Goal: Task Accomplishment & Management: Manage account settings

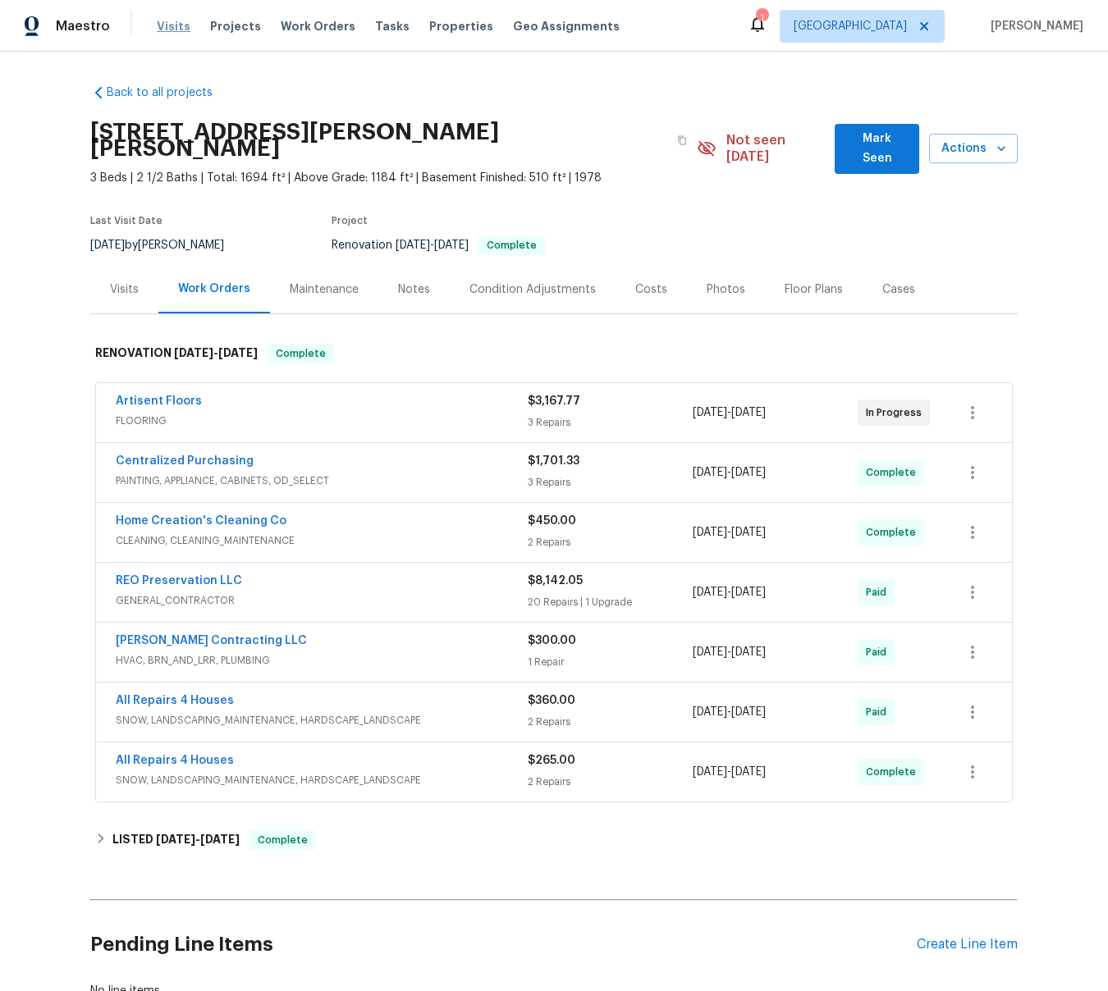
click at [162, 24] on span "Visits" at bounding box center [174, 26] width 34 height 16
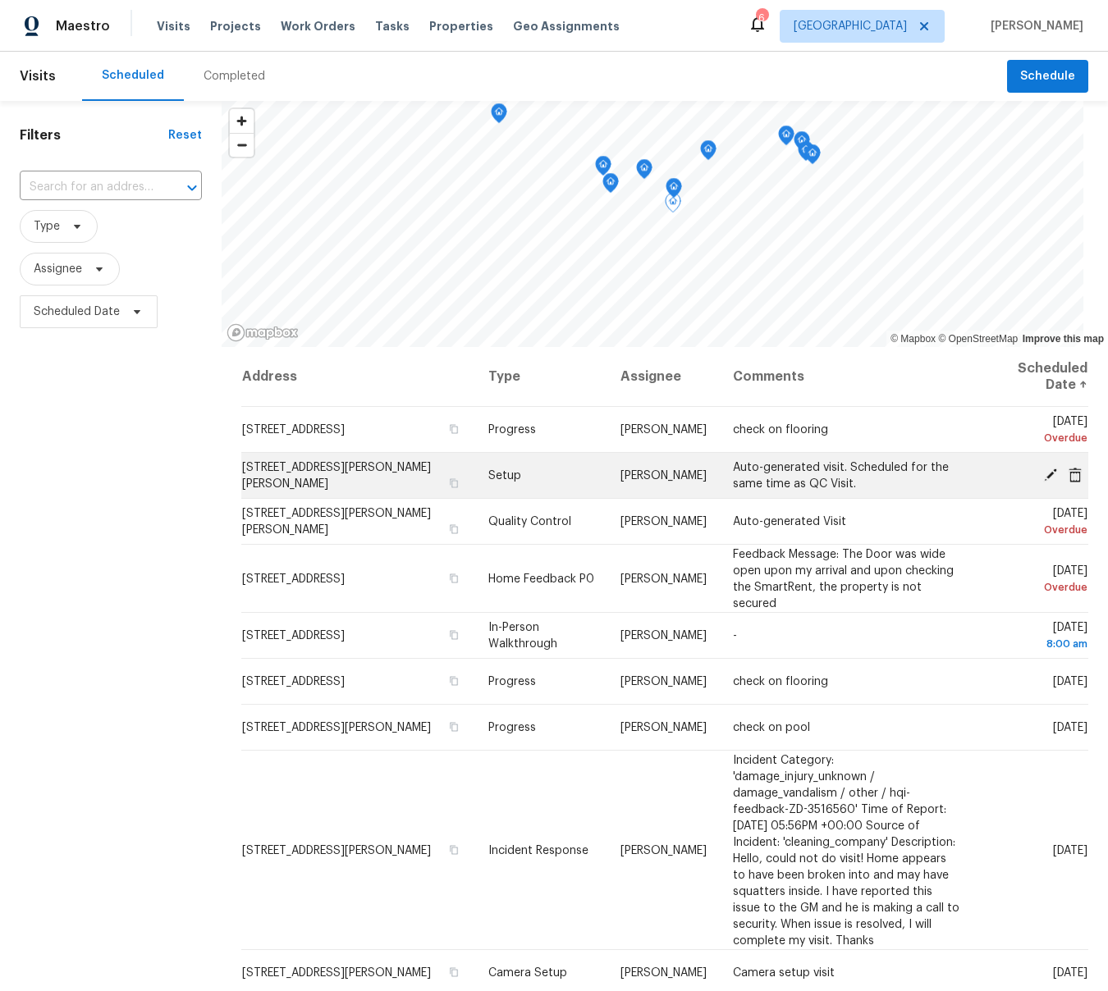
click at [1046, 471] on icon at bounding box center [1050, 474] width 15 height 15
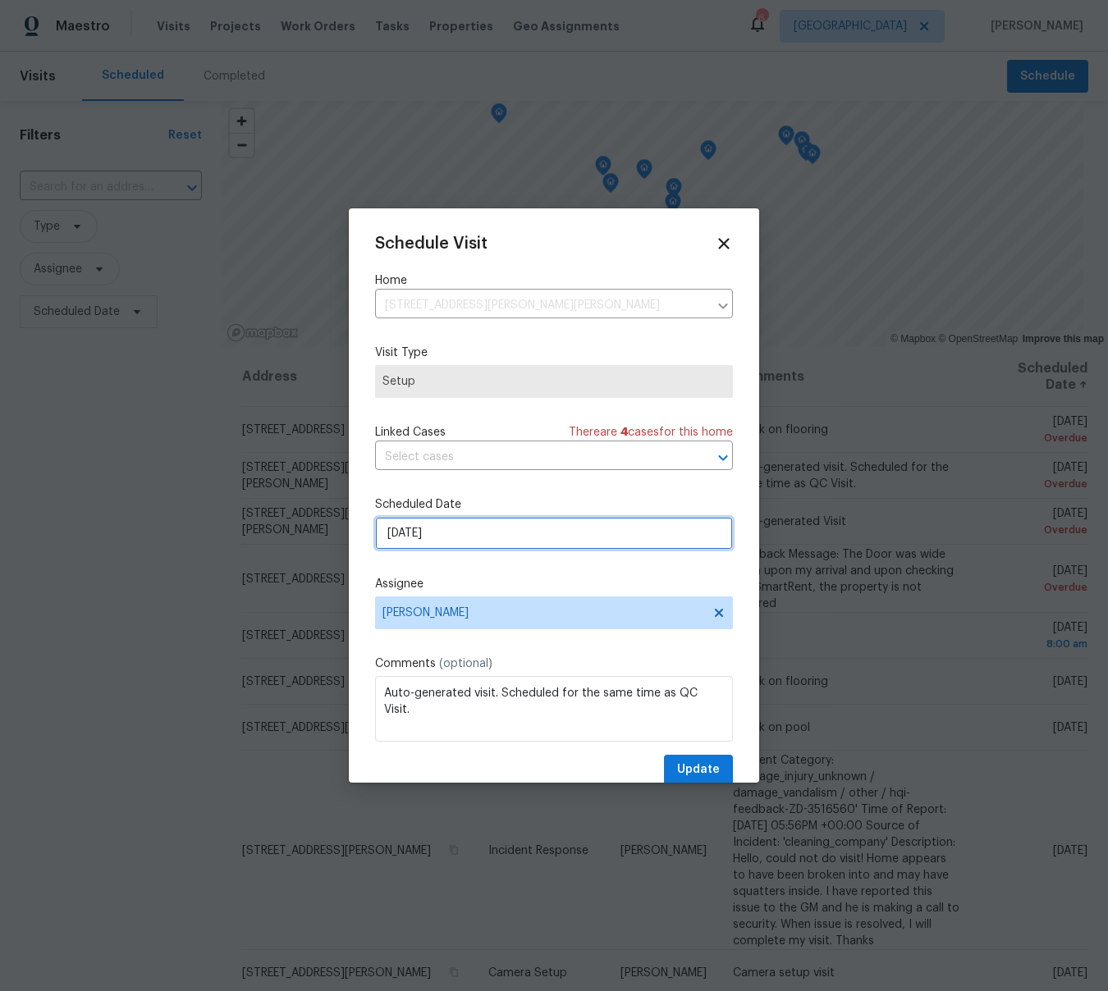
click at [405, 533] on input "[DATE]" at bounding box center [554, 533] width 358 height 33
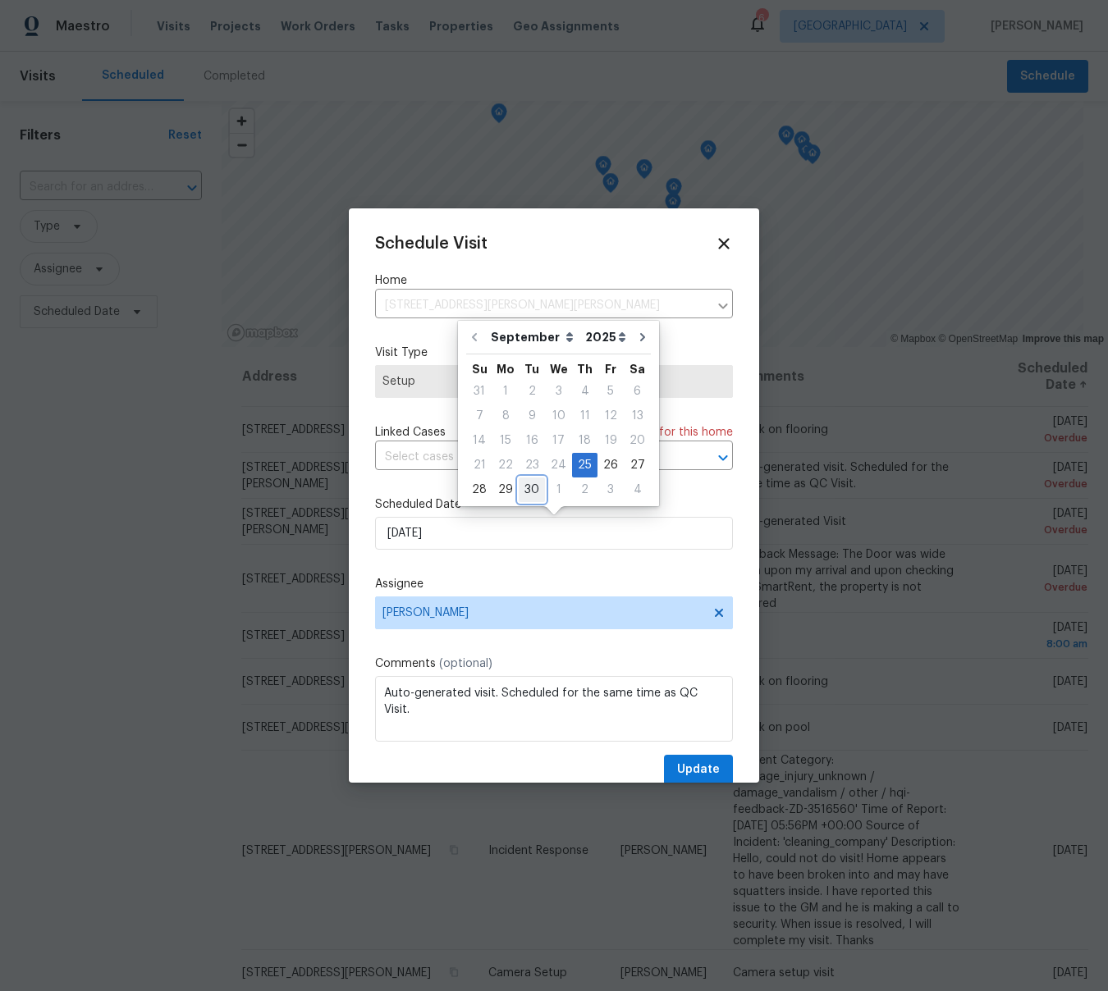
click at [524, 486] on div "30" at bounding box center [532, 489] width 26 height 23
type input "[DATE]"
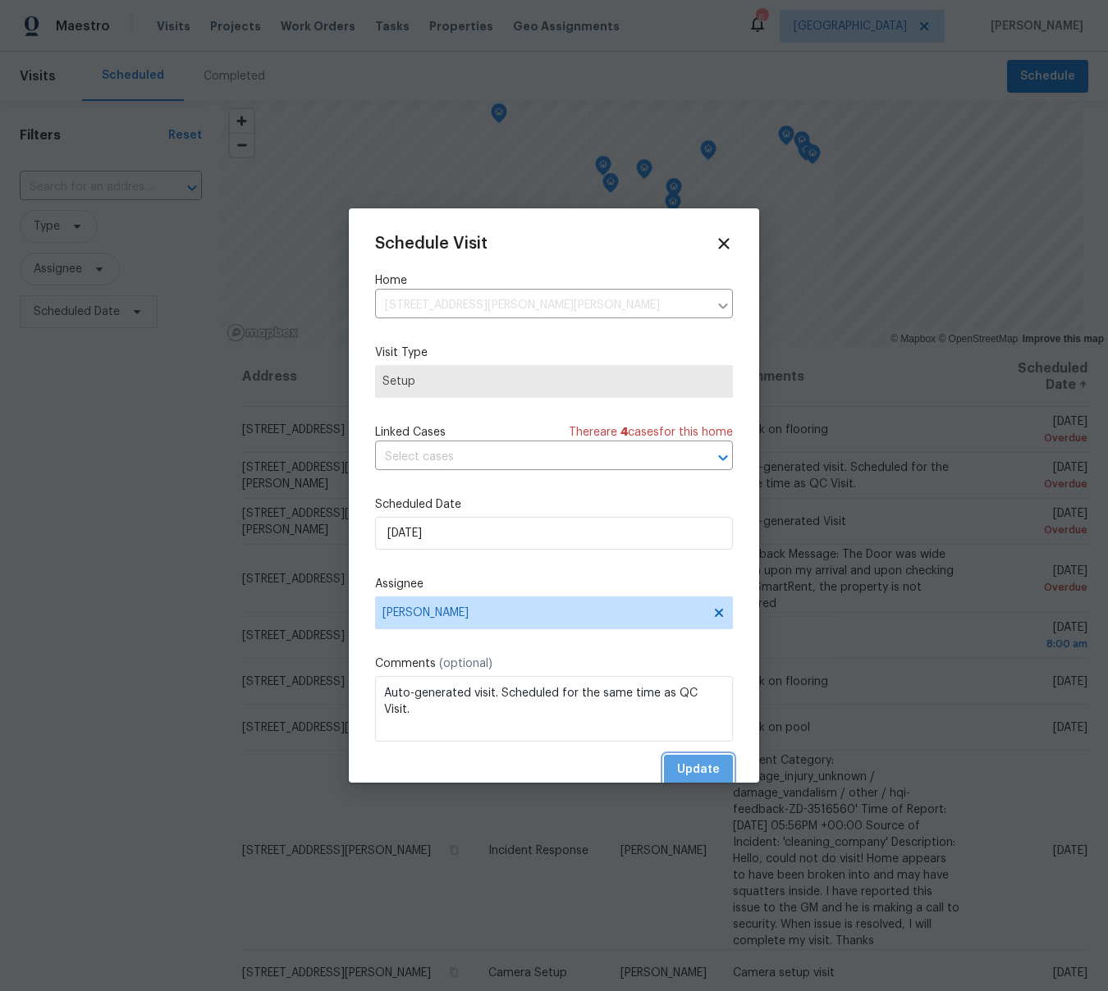
click at [696, 763] on span "Update" at bounding box center [698, 770] width 43 height 21
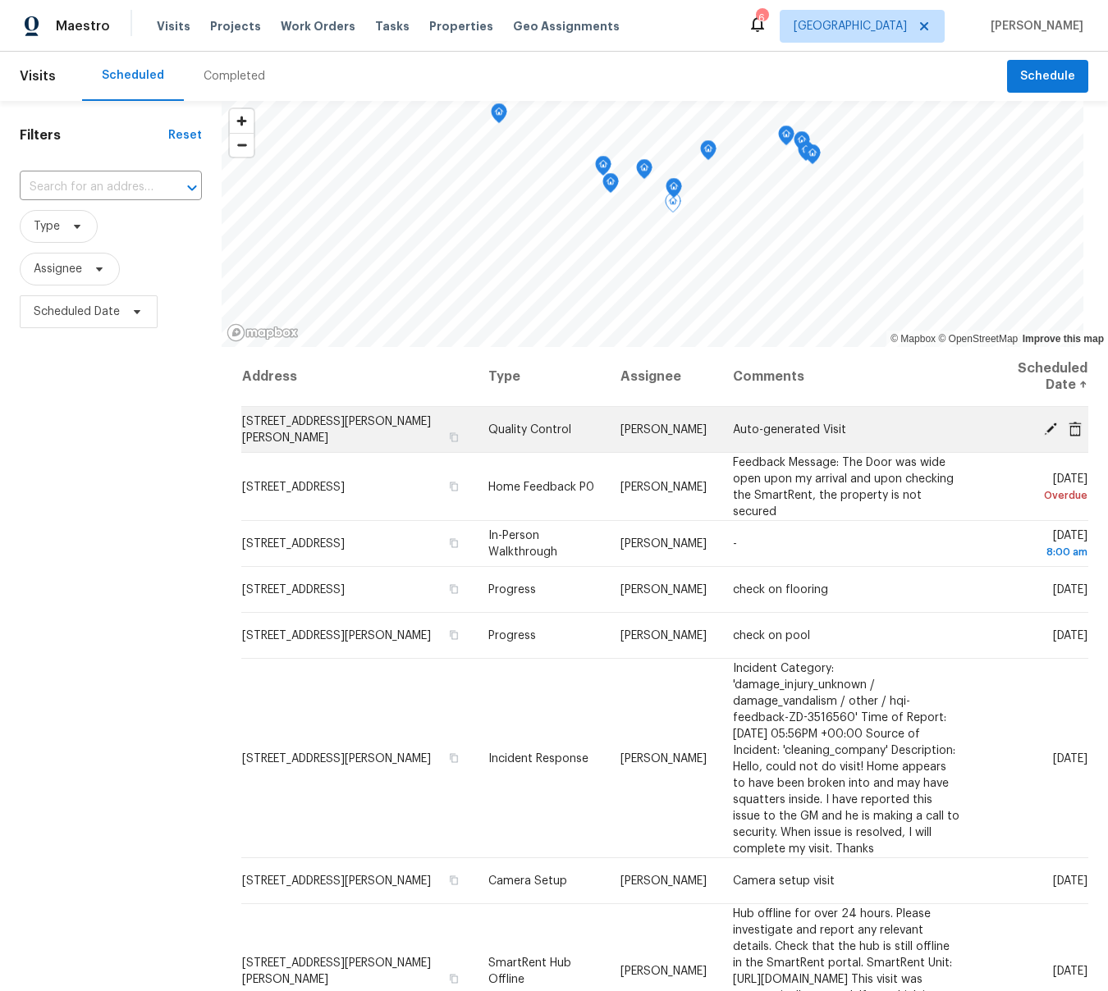
click at [1051, 424] on icon at bounding box center [1050, 428] width 13 height 13
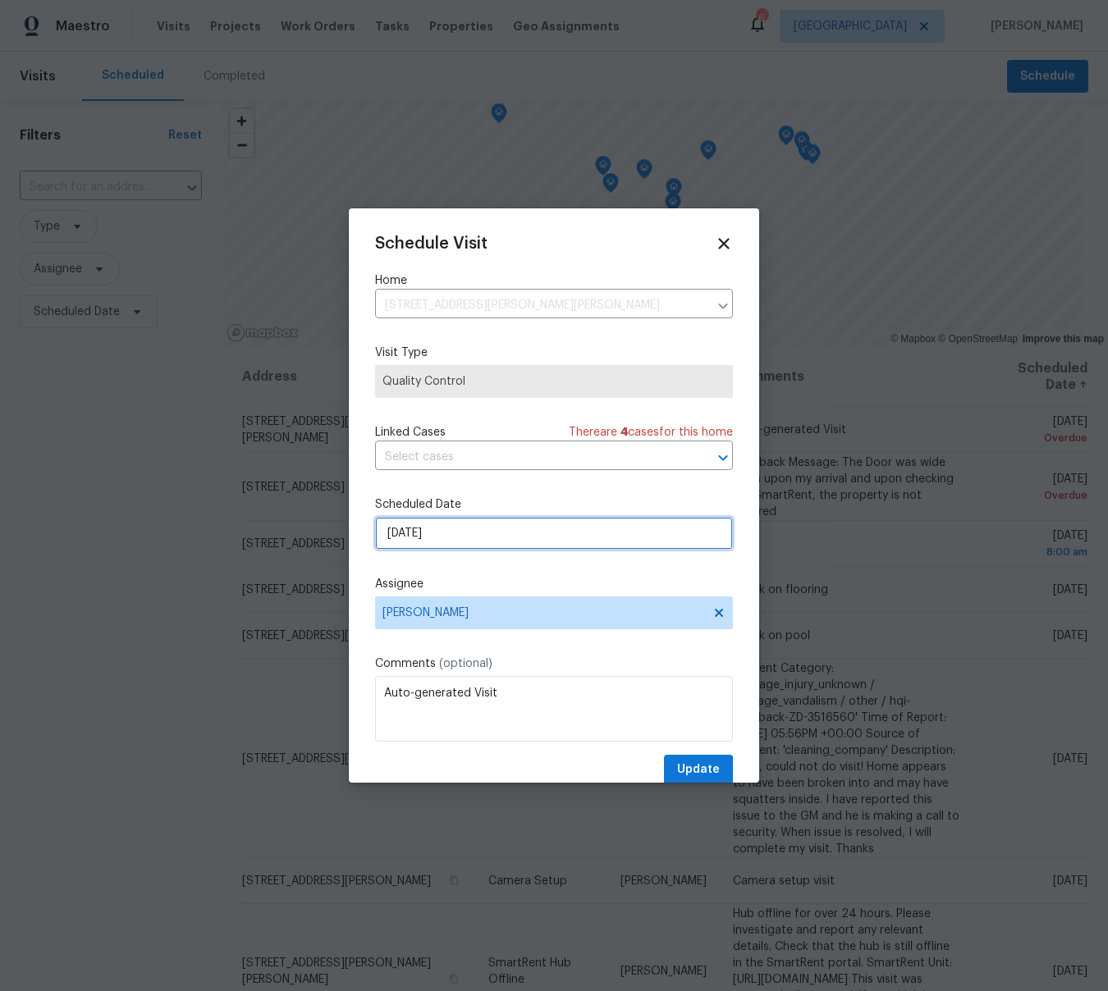
click at [440, 541] on input "[DATE]" at bounding box center [554, 533] width 358 height 33
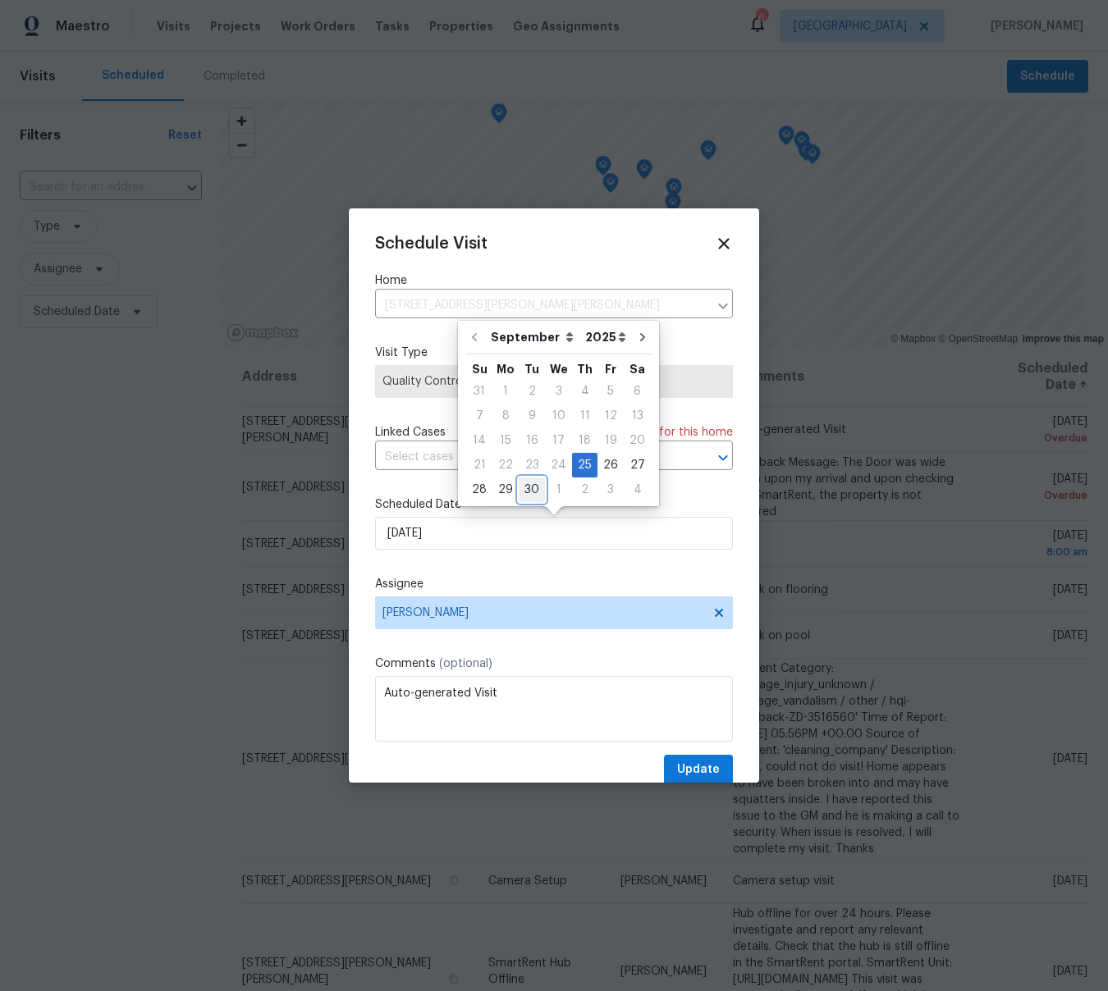
click at [523, 492] on div "30" at bounding box center [532, 489] width 26 height 23
type input "[DATE]"
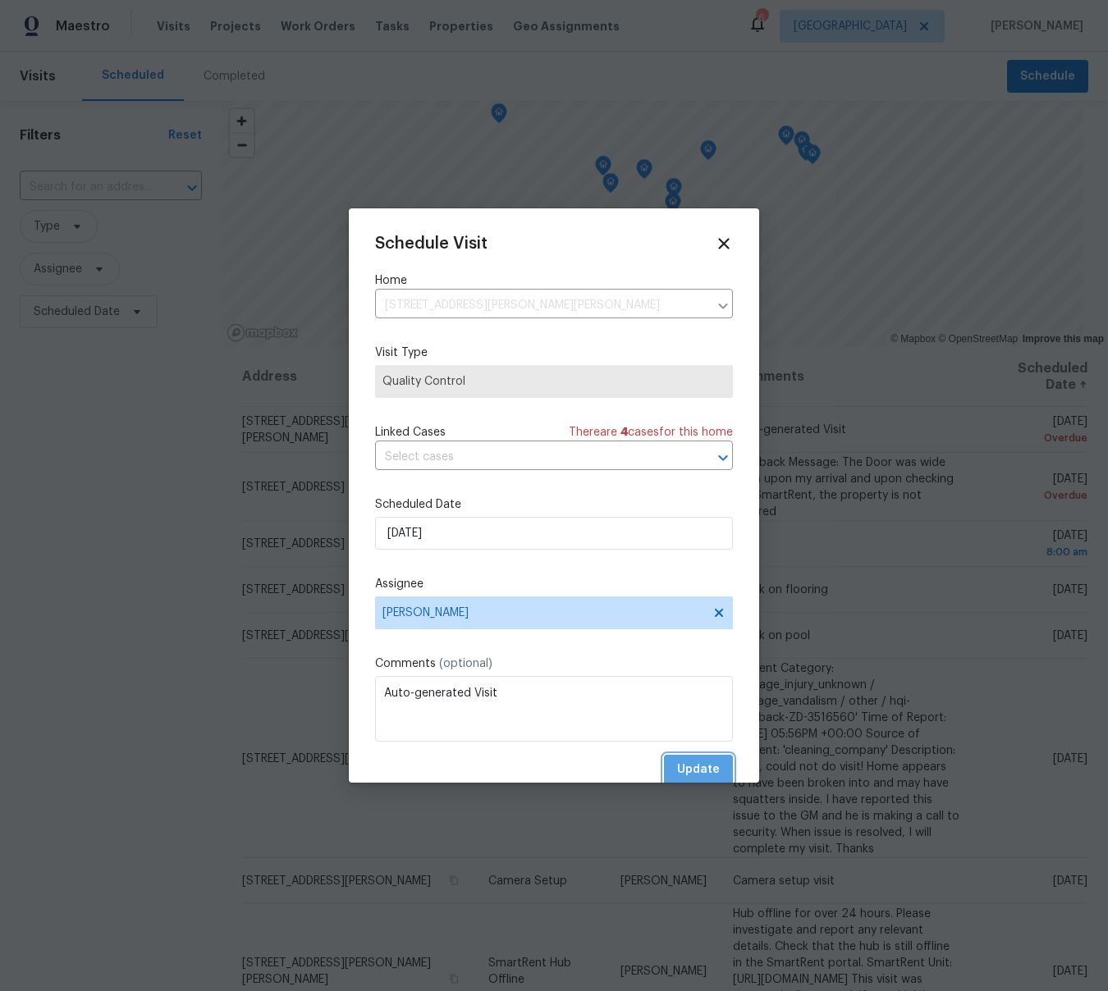
click at [707, 771] on span "Update" at bounding box center [698, 770] width 43 height 21
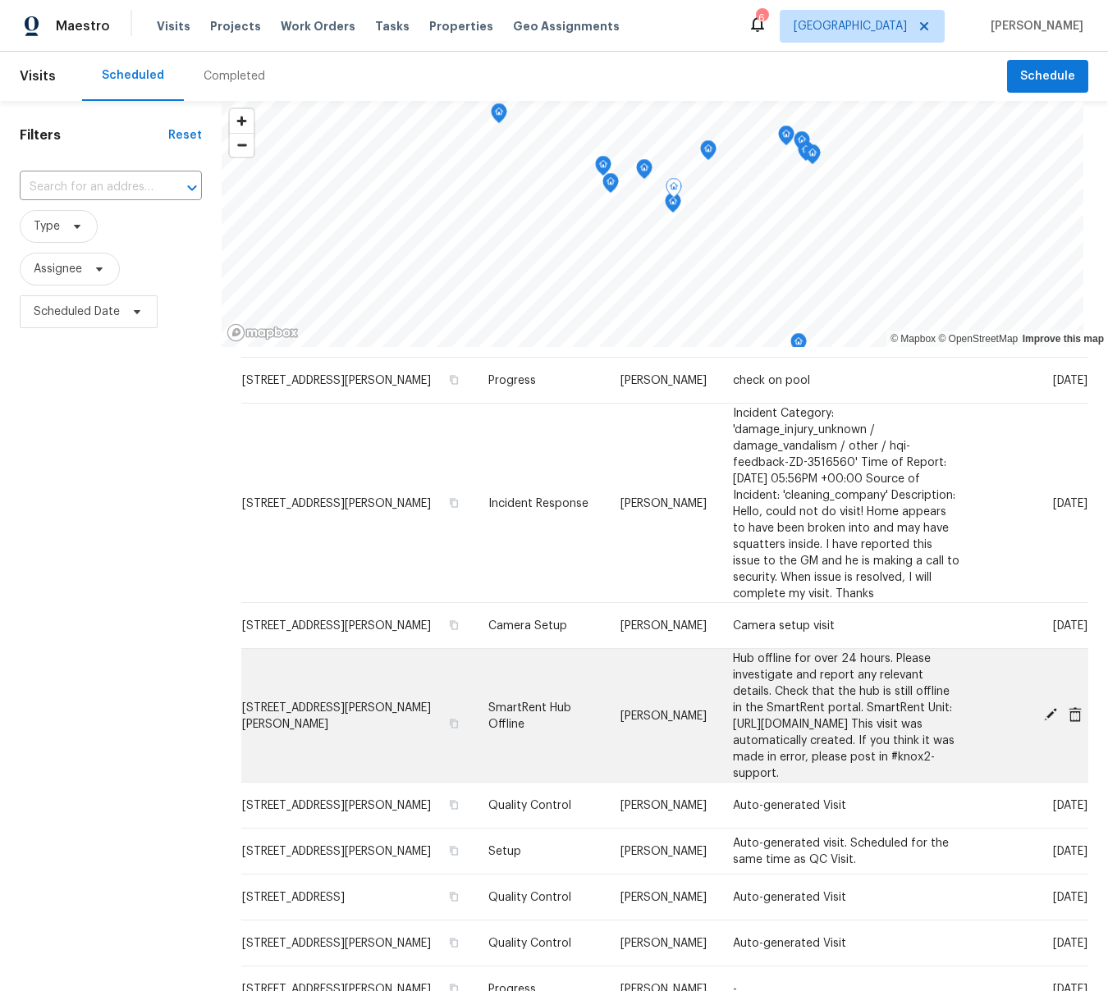
scroll to position [220, 0]
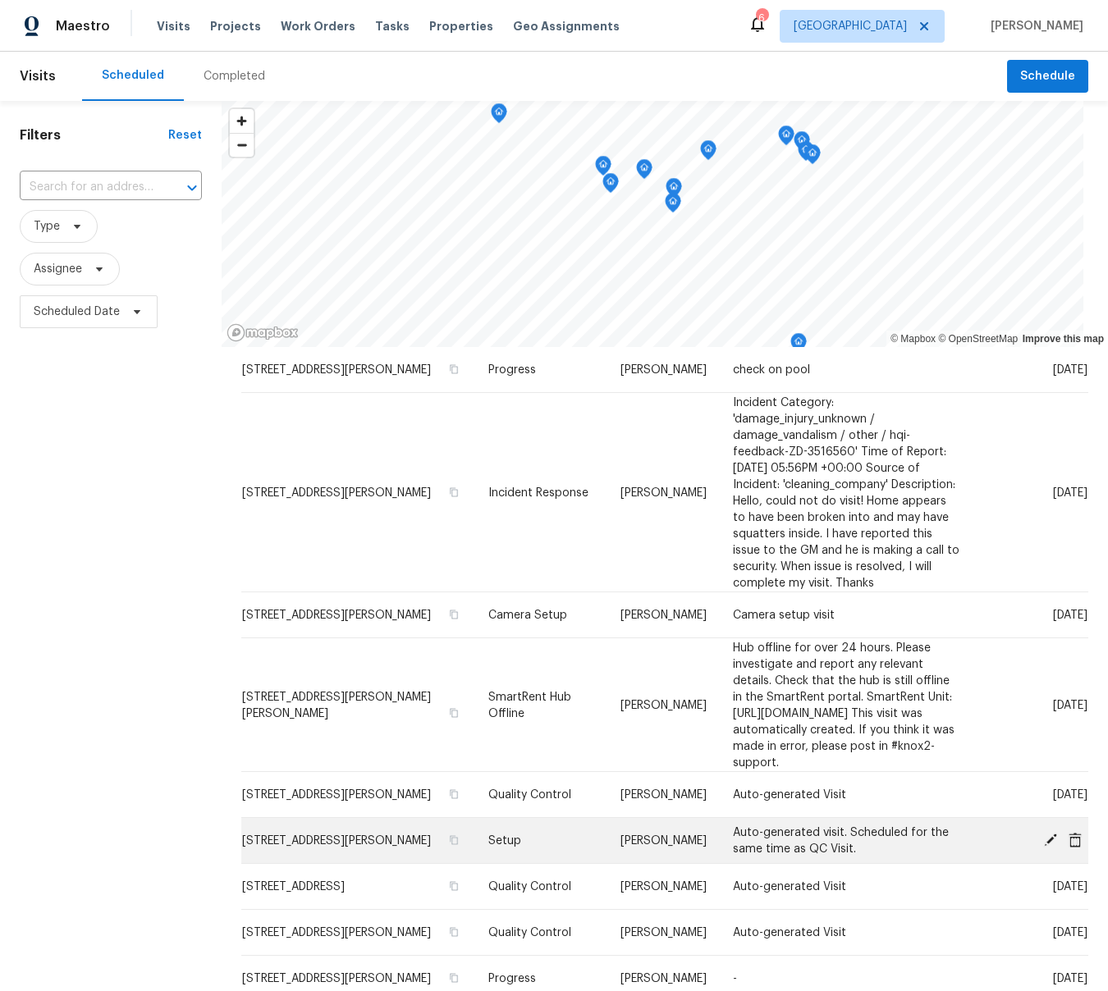
click at [1051, 833] on icon at bounding box center [1050, 839] width 13 height 13
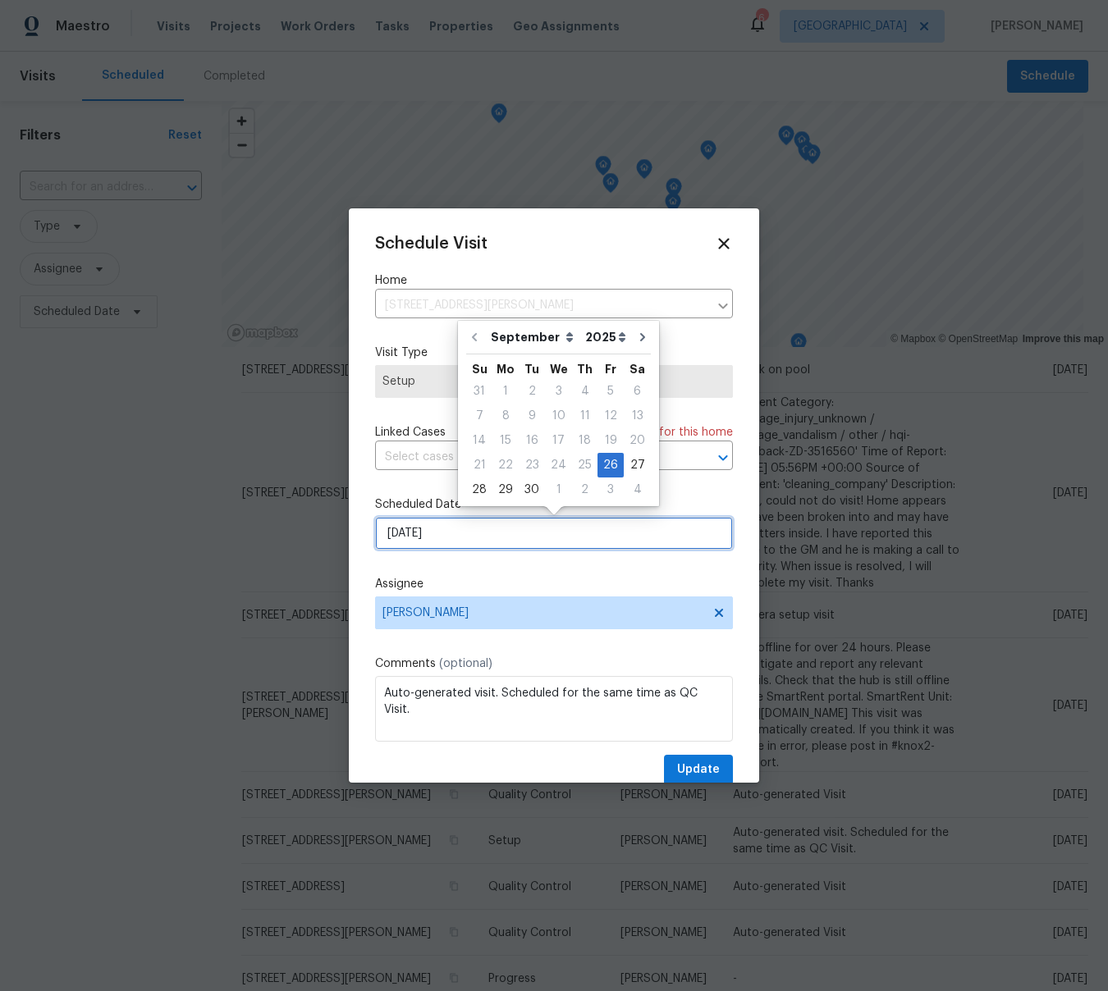
click at [503, 548] on input "[DATE]" at bounding box center [554, 533] width 358 height 33
click at [529, 486] on div "30" at bounding box center [532, 489] width 26 height 23
type input "[DATE]"
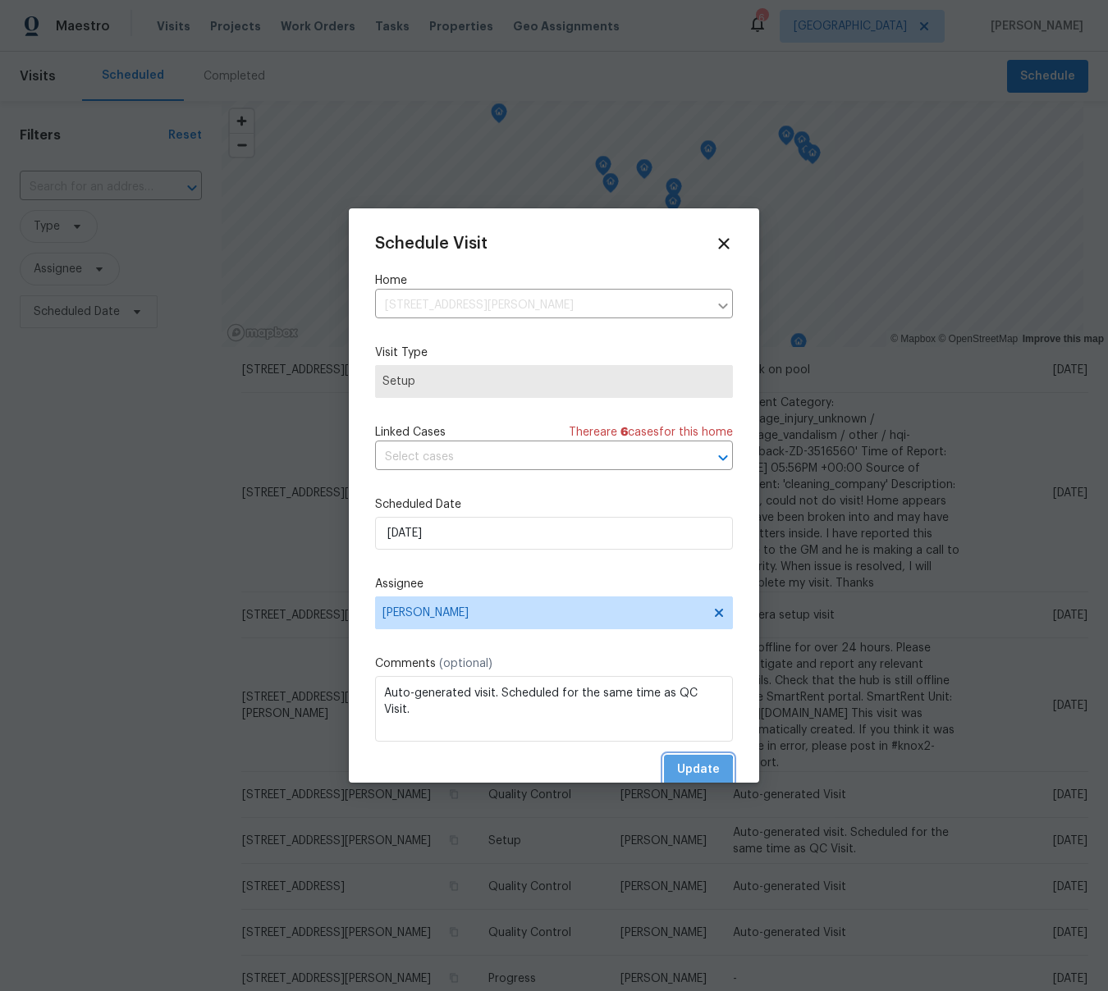
click at [698, 771] on span "Update" at bounding box center [698, 770] width 43 height 21
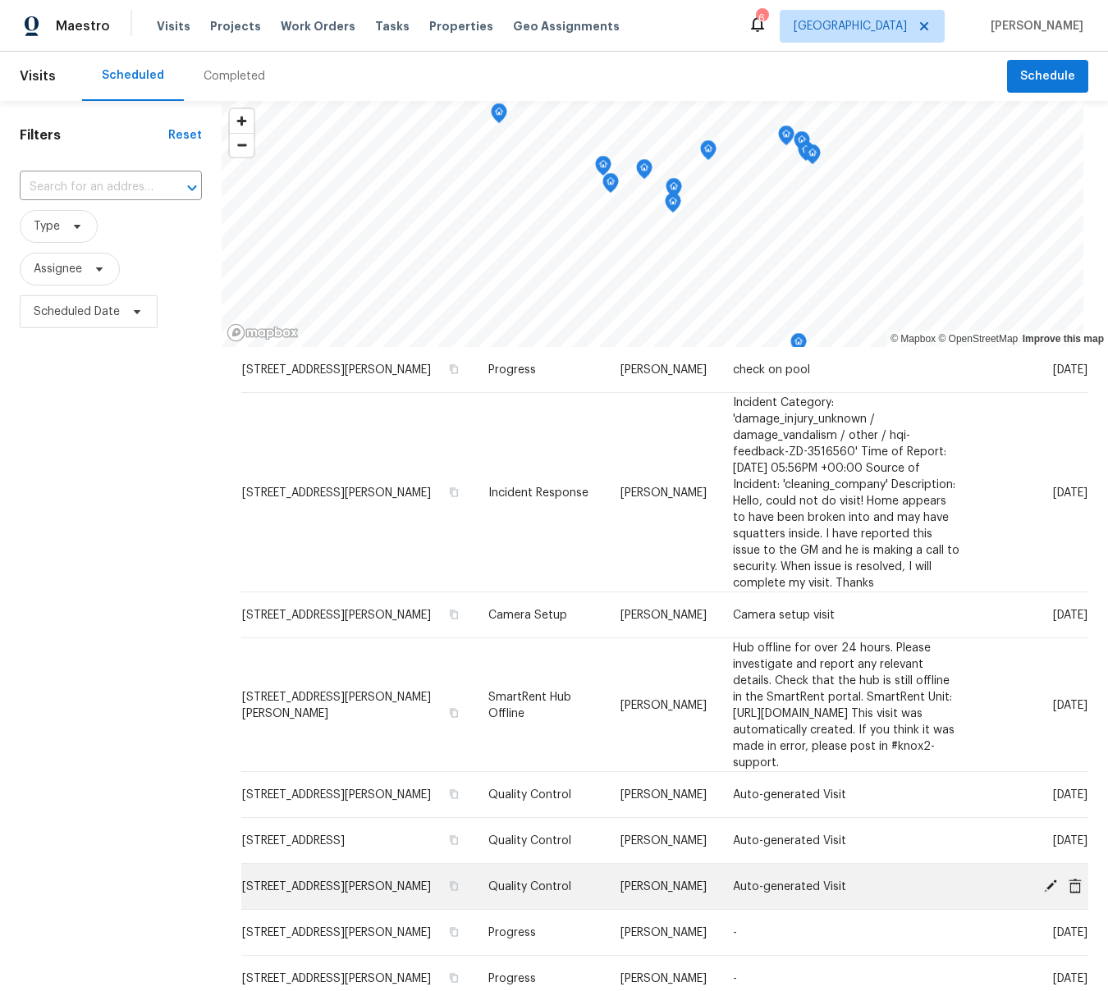
click at [1049, 879] on icon at bounding box center [1050, 885] width 13 height 13
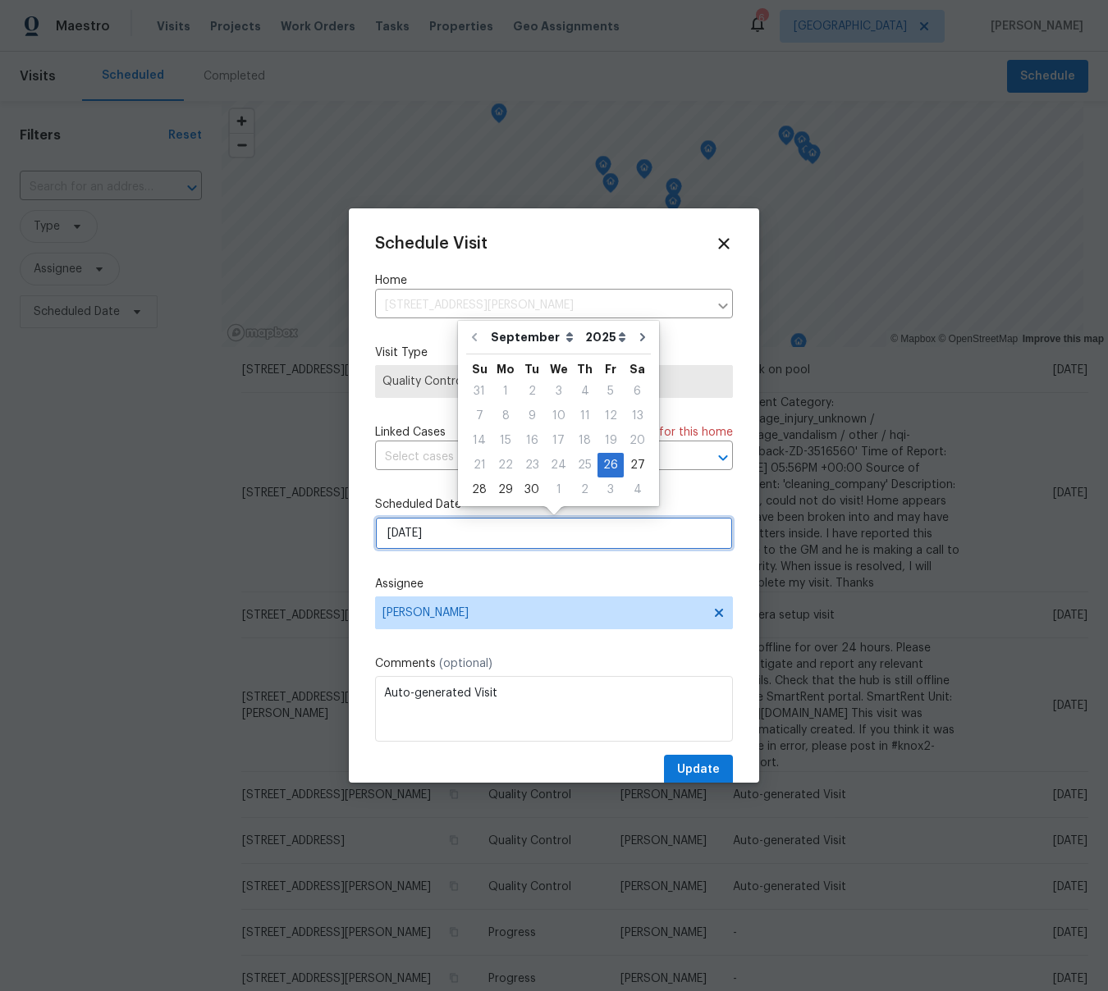
click at [437, 538] on input "[DATE]" at bounding box center [554, 533] width 358 height 33
click at [501, 490] on div "29" at bounding box center [505, 489] width 26 height 23
type input "[DATE]"
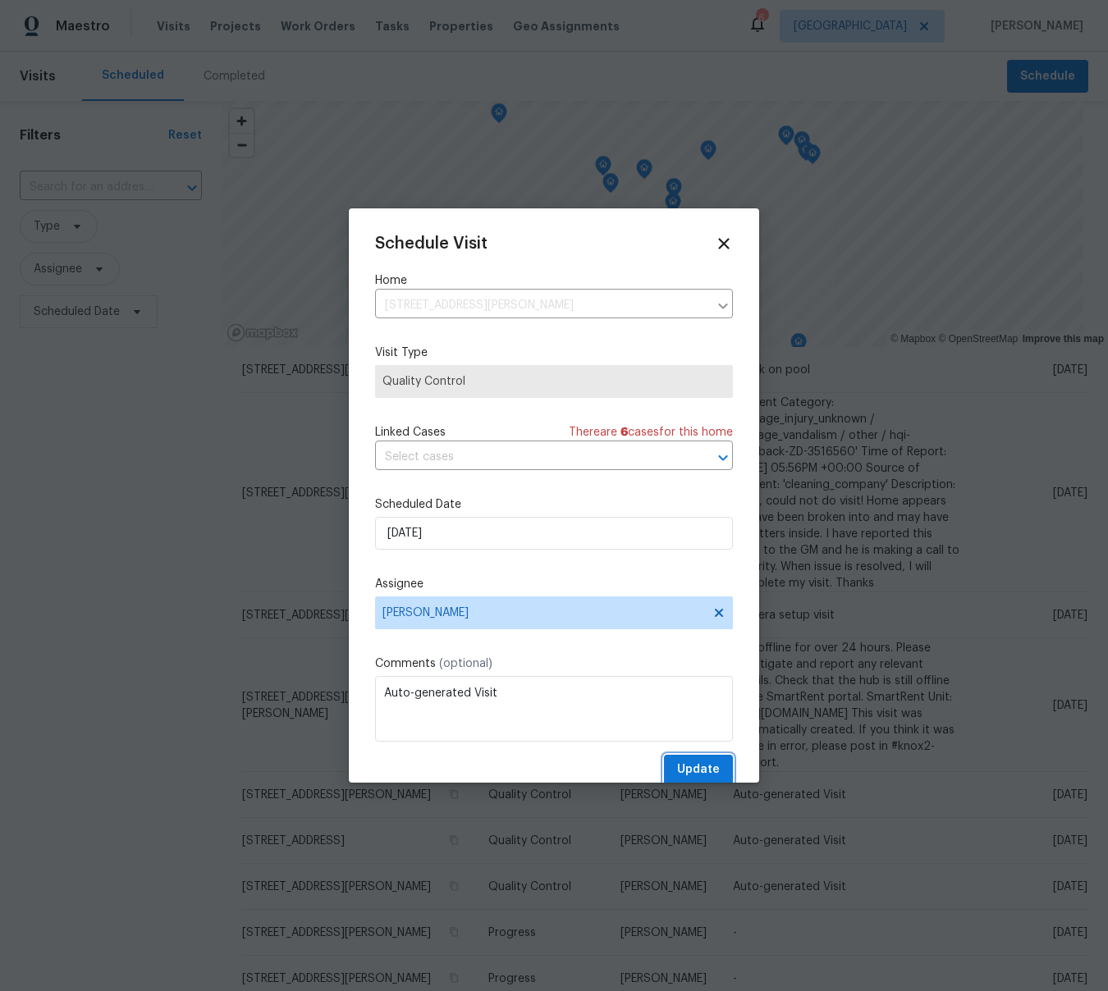
click at [697, 772] on span "Update" at bounding box center [698, 770] width 43 height 21
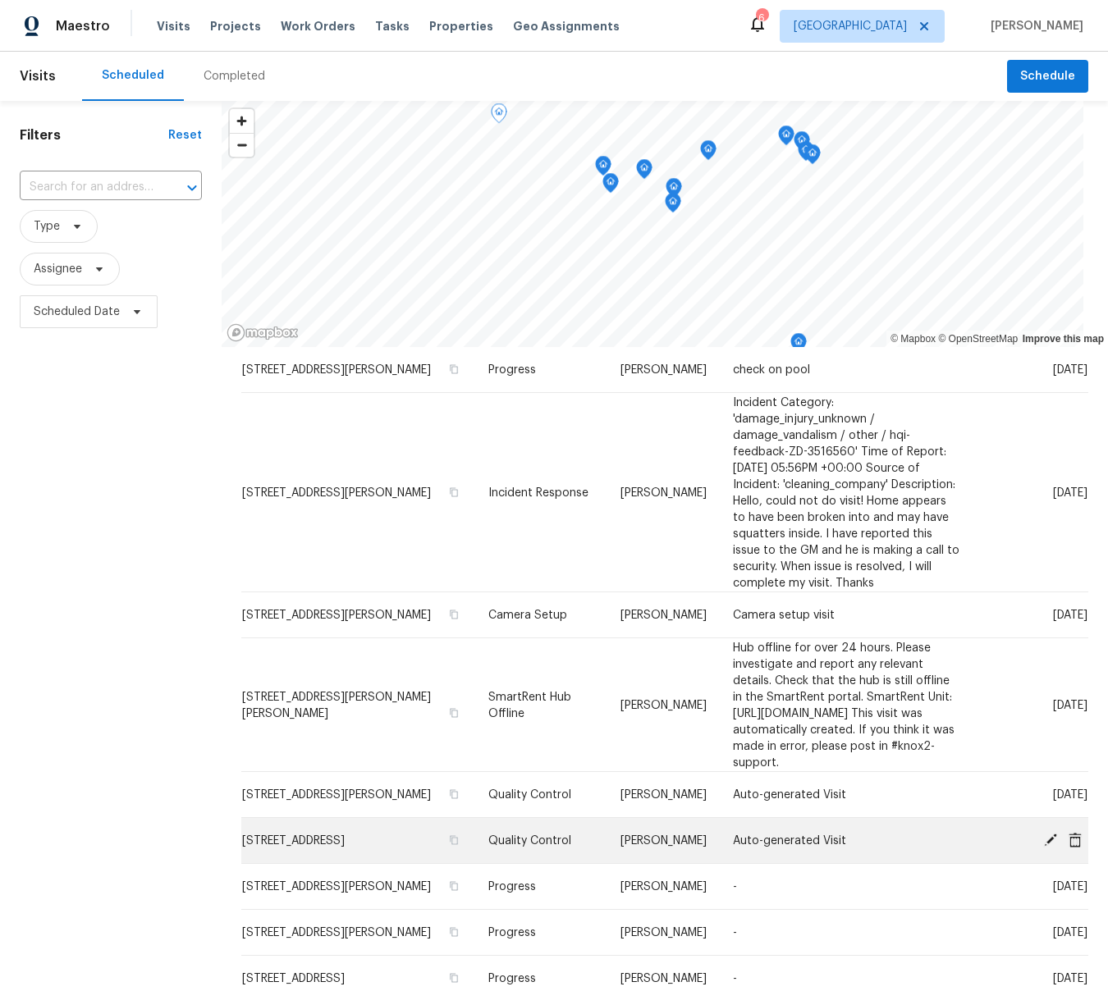
click at [1074, 832] on icon at bounding box center [1075, 839] width 13 height 15
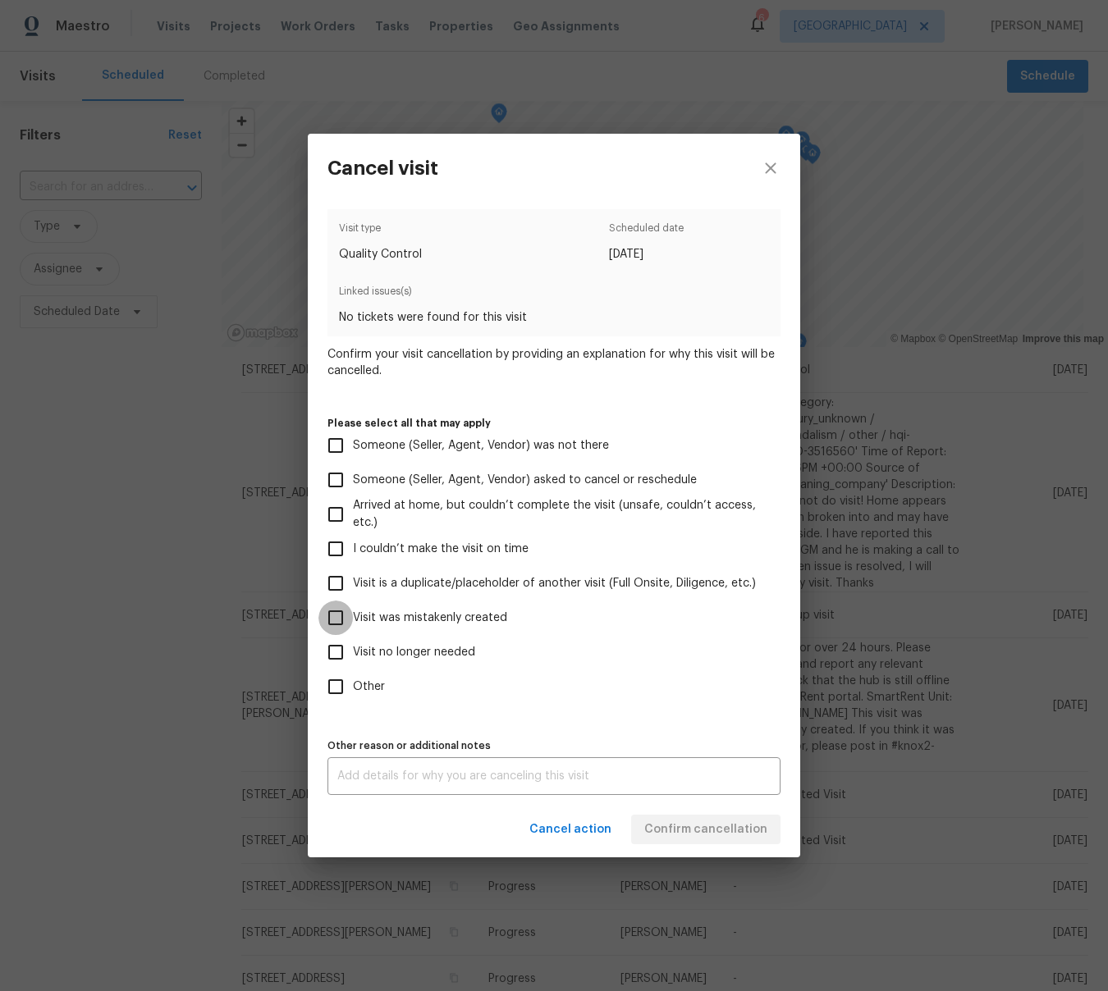
click at [336, 617] on input "Visit was mistakenly created" at bounding box center [335, 618] width 34 height 34
checkbox input "true"
click at [676, 825] on span "Confirm cancellation" at bounding box center [705, 830] width 123 height 21
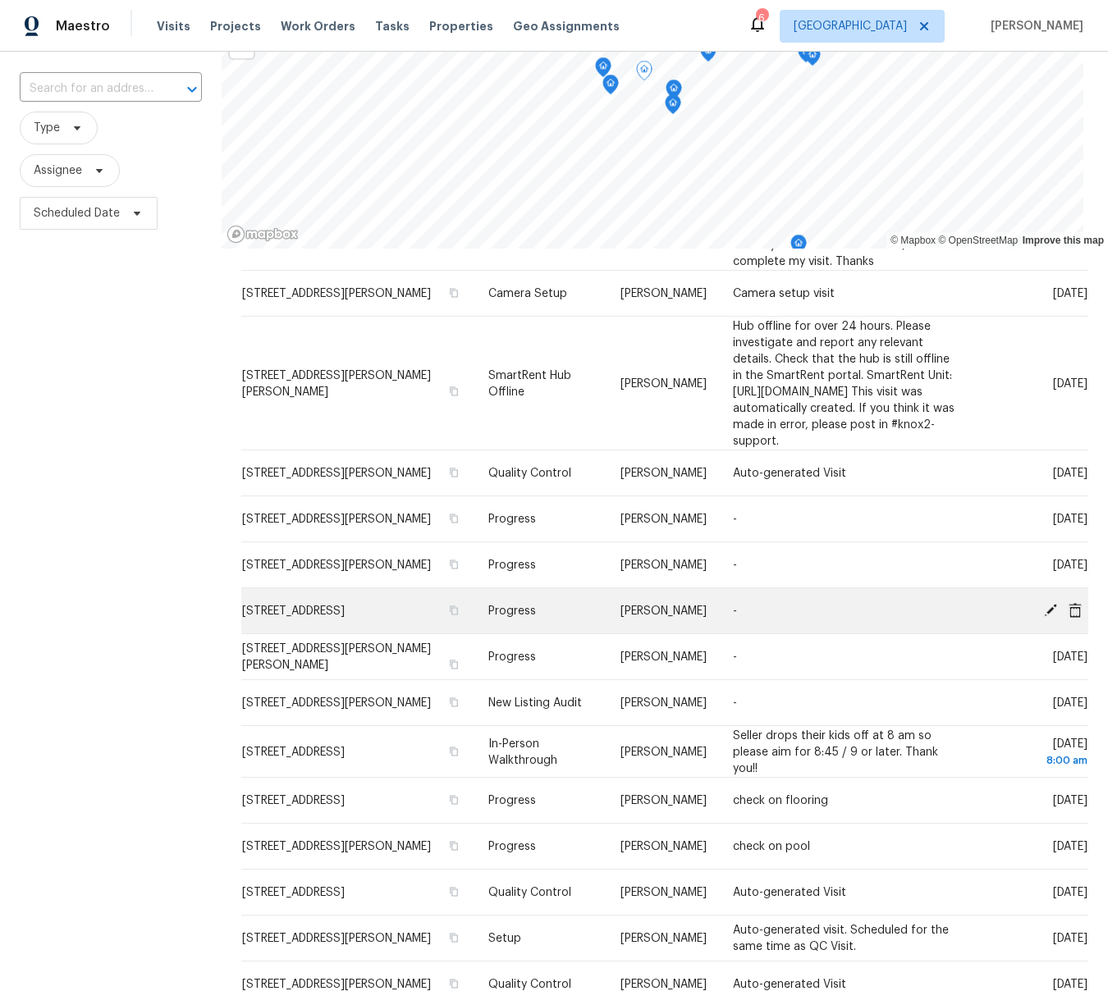
scroll to position [149, 0]
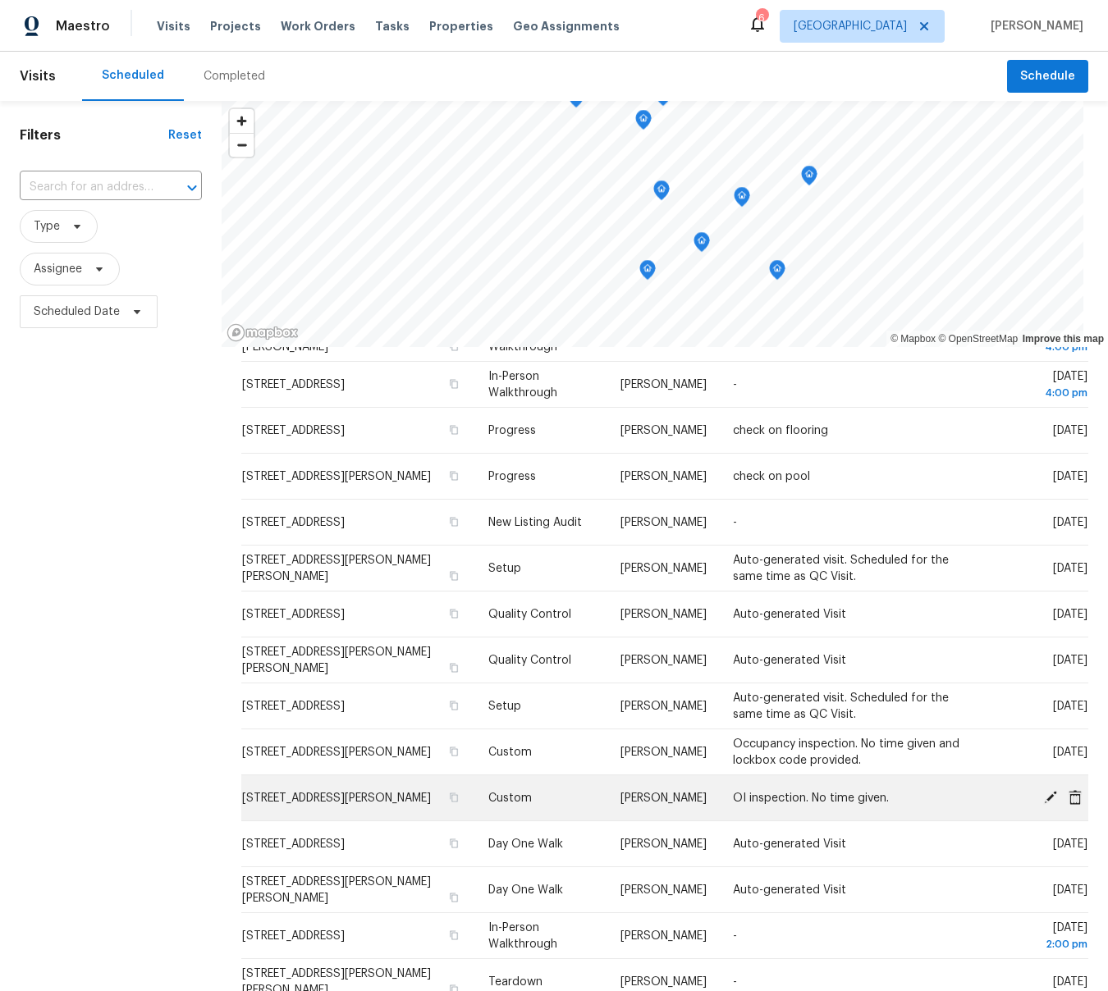
scroll to position [0, 0]
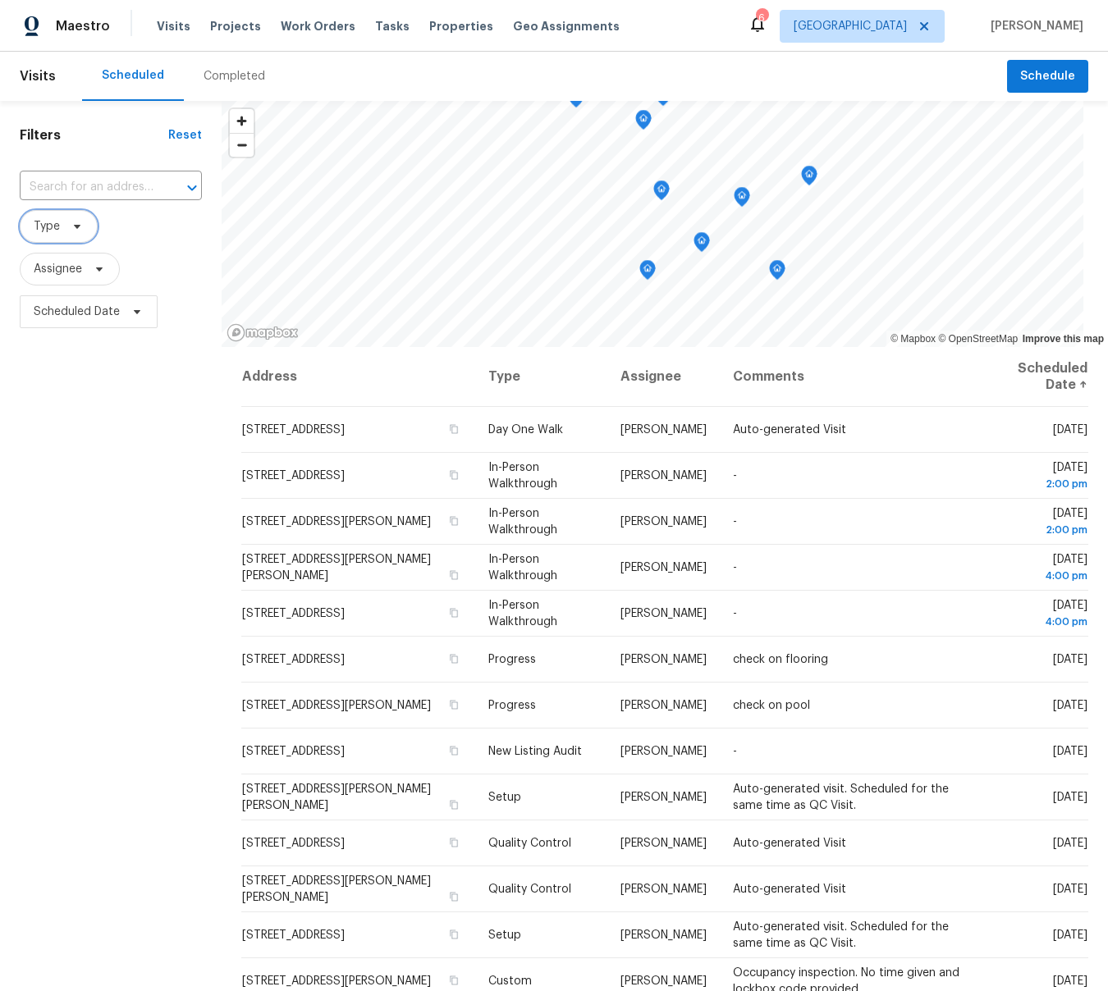
click at [77, 226] on icon at bounding box center [77, 227] width 7 height 4
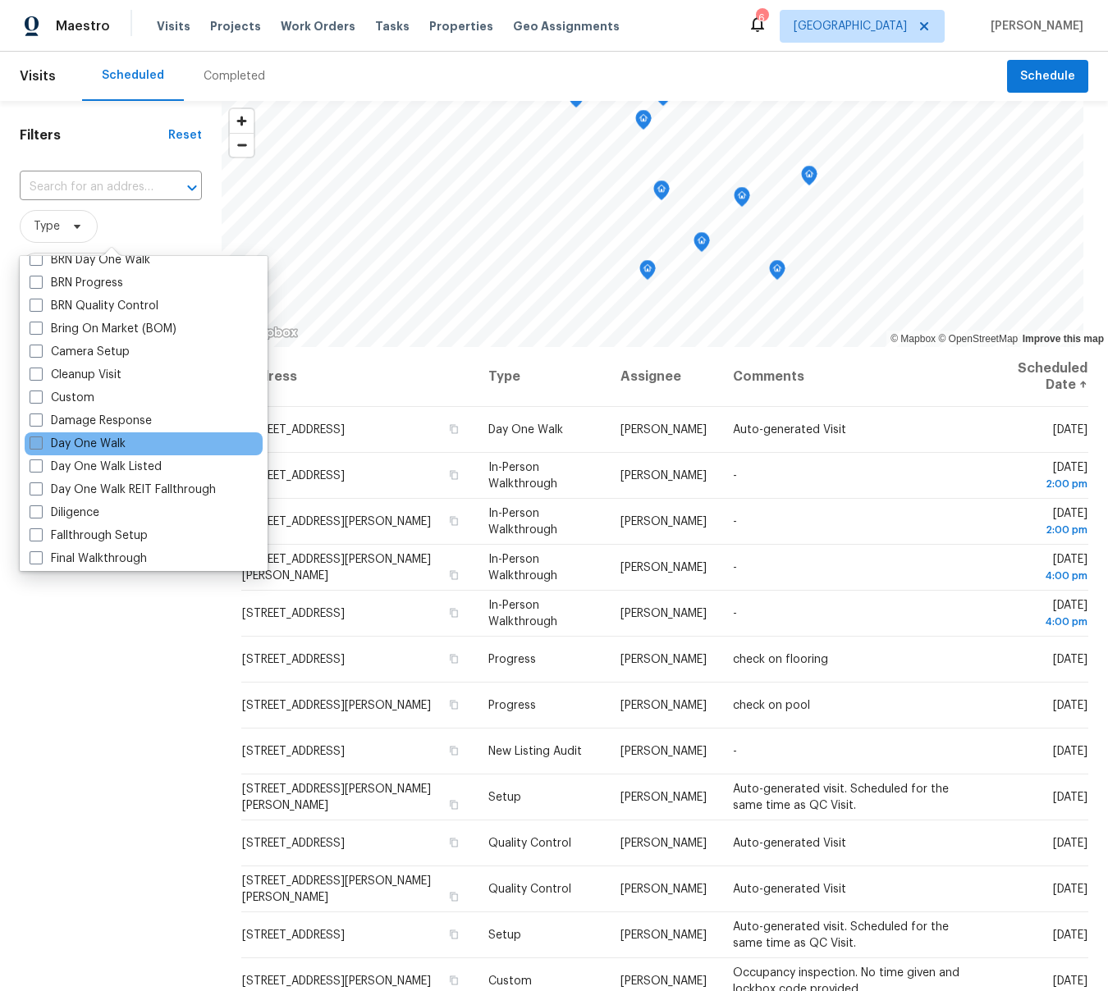
scroll to position [130, 0]
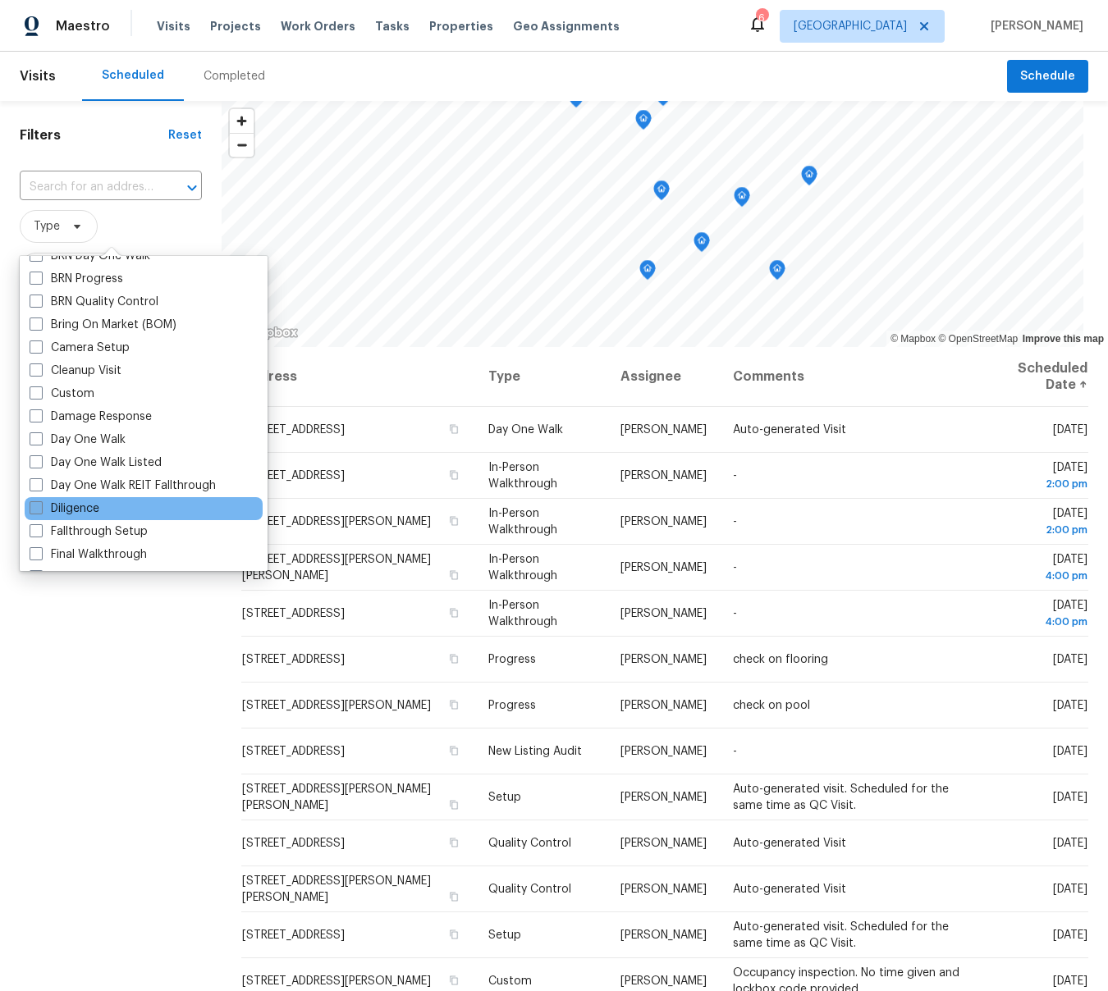
click at [31, 508] on span at bounding box center [36, 507] width 13 height 13
click at [31, 508] on input "Diligence" at bounding box center [35, 506] width 11 height 11
checkbox input "true"
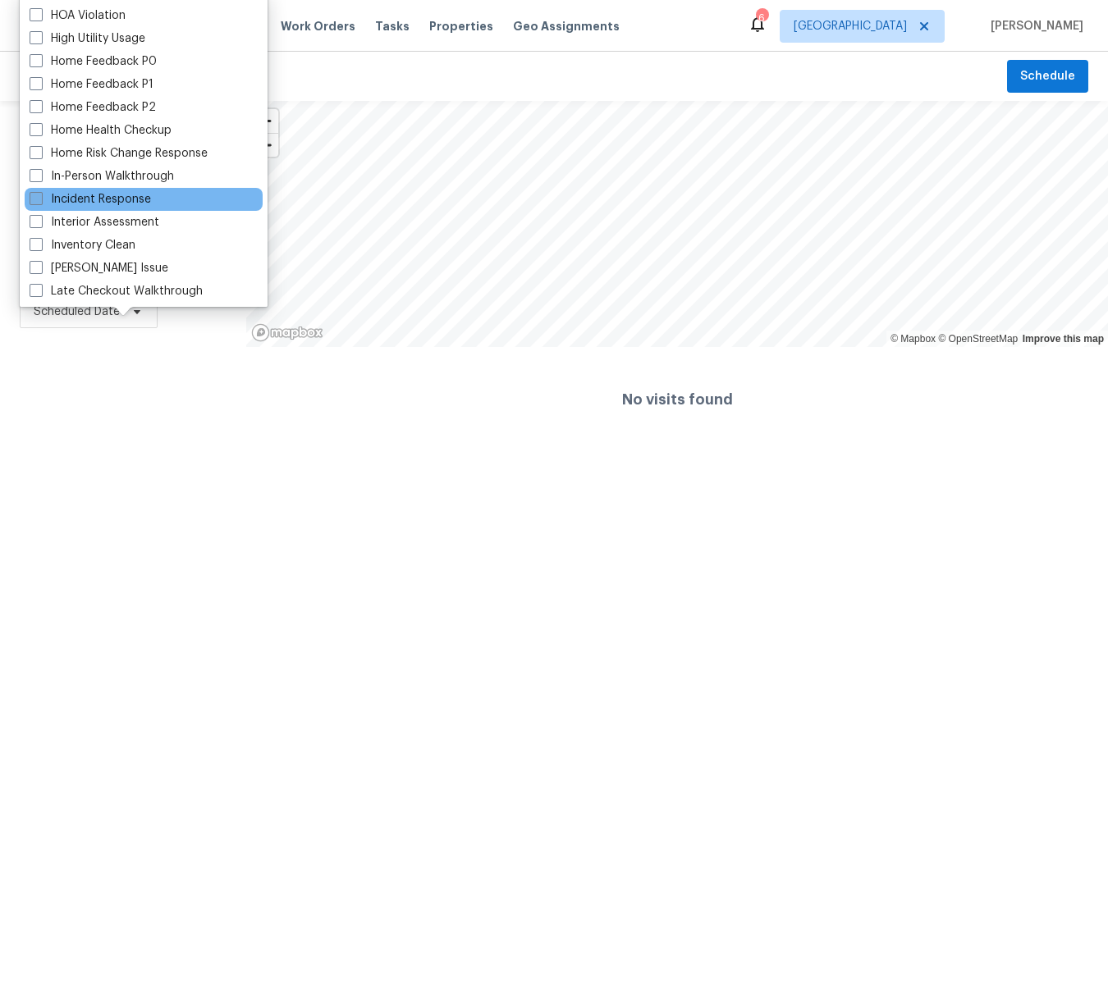
scroll to position [478, 0]
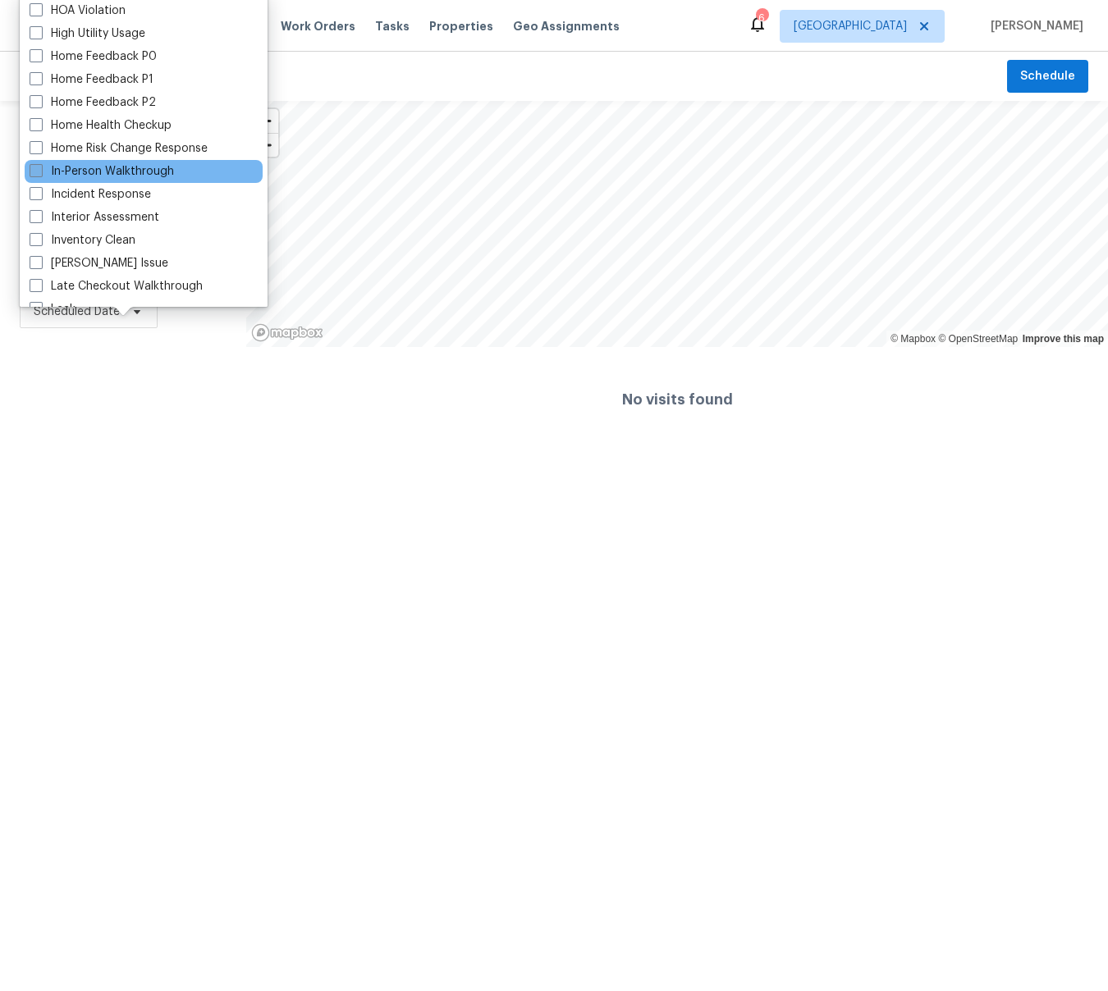
click at [40, 169] on span at bounding box center [36, 170] width 13 height 13
click at [40, 169] on input "In-Person Walkthrough" at bounding box center [35, 168] width 11 height 11
checkbox input "true"
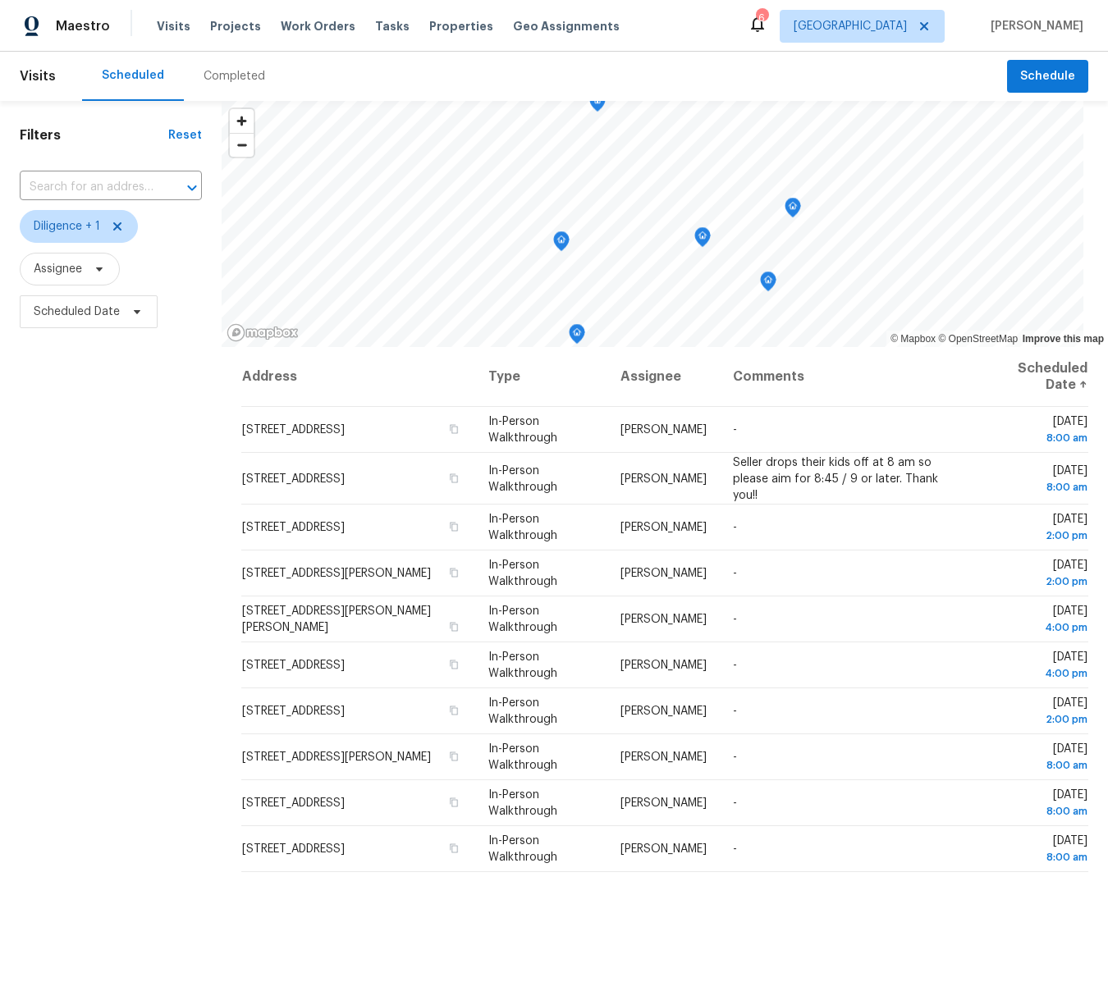
click at [90, 709] on div "Filters Reset ​ Diligence + 1 Assignee Scheduled Date" at bounding box center [111, 620] width 222 height 1039
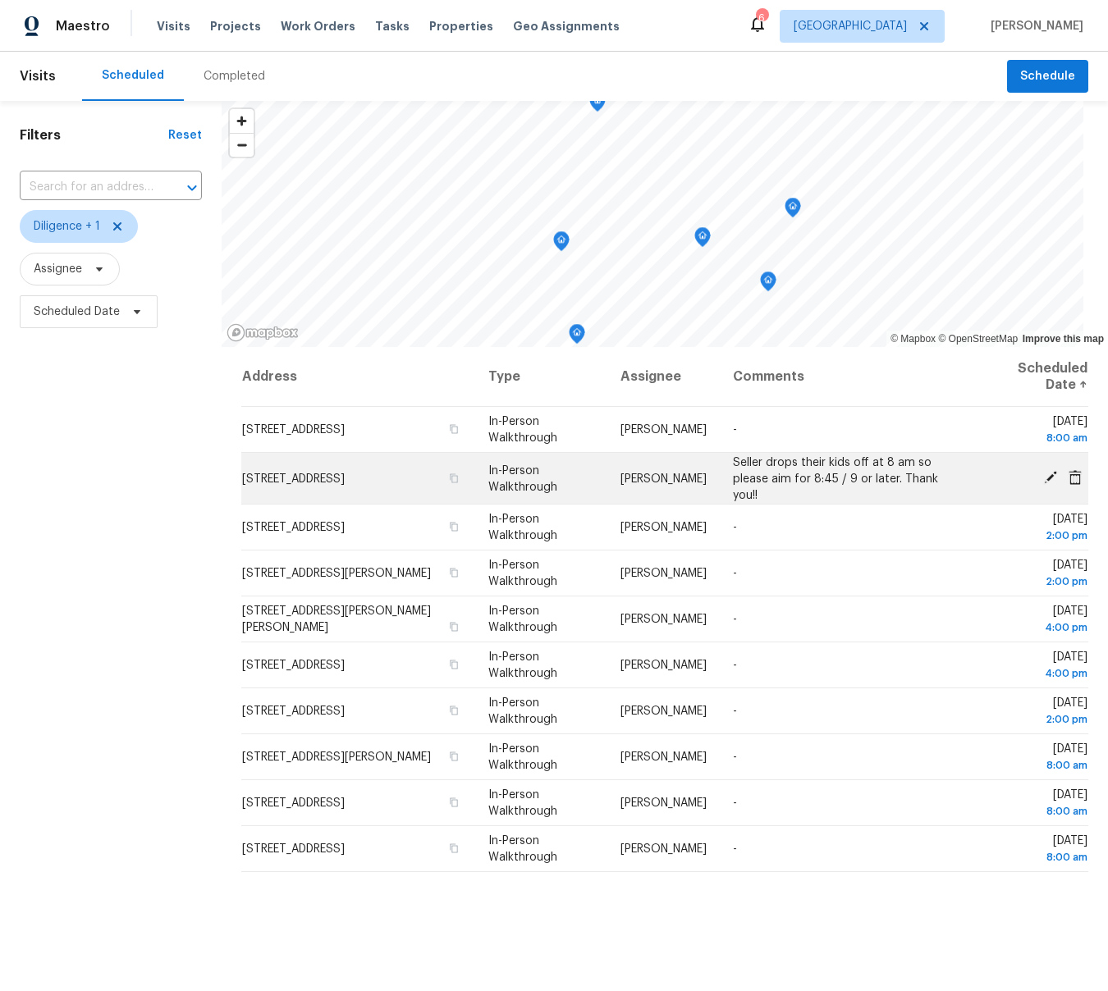
click at [1049, 476] on icon at bounding box center [1050, 477] width 13 height 13
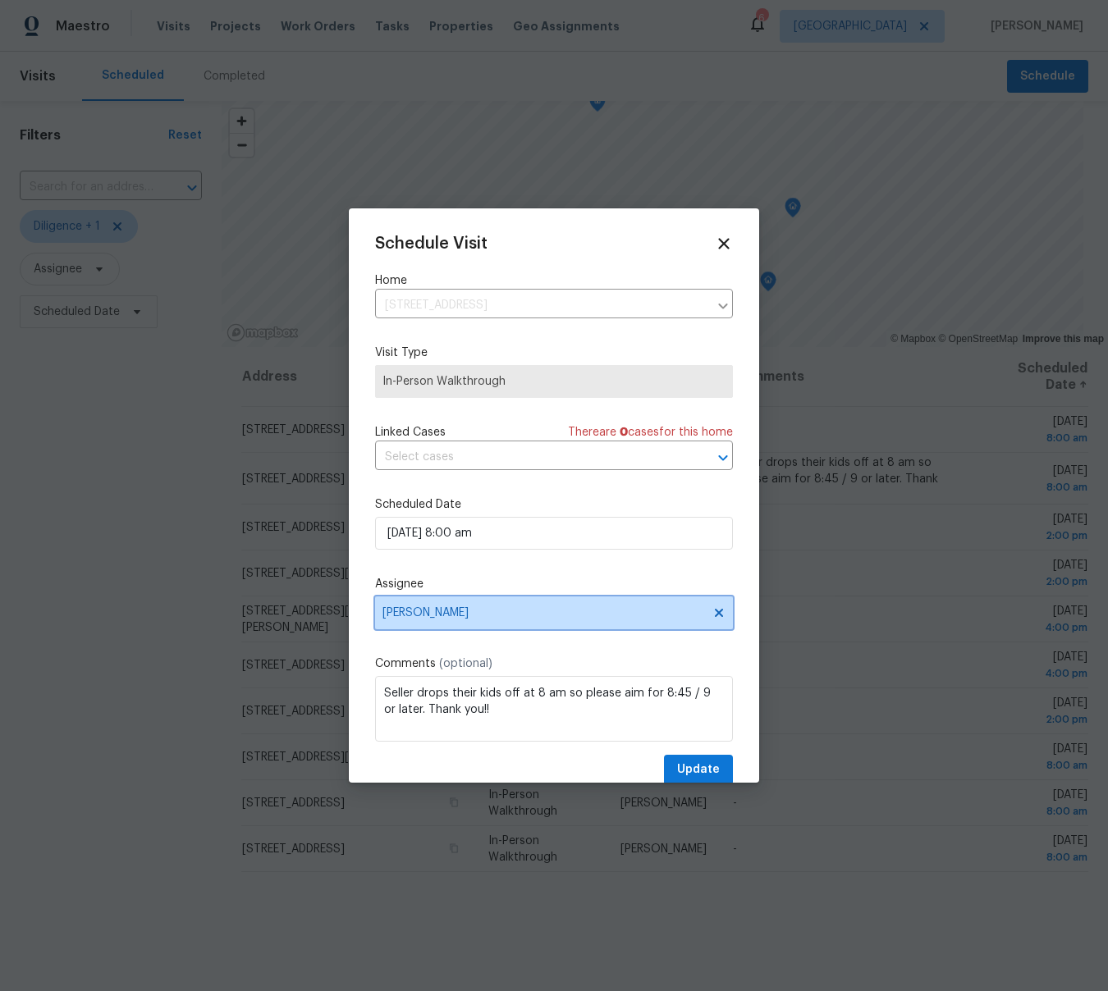
click at [423, 614] on span "[PERSON_NAME]" at bounding box center [543, 613] width 322 height 13
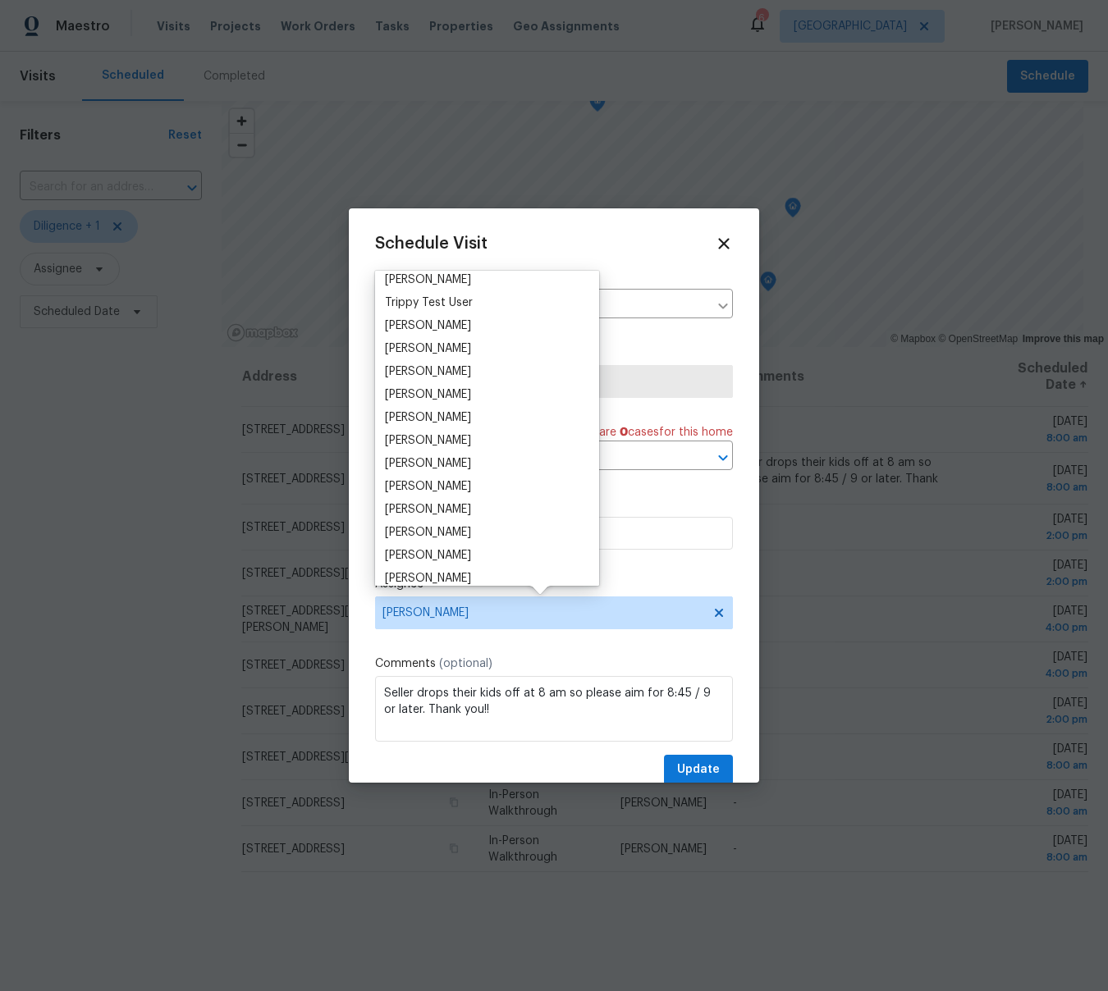
scroll to position [1533, 0]
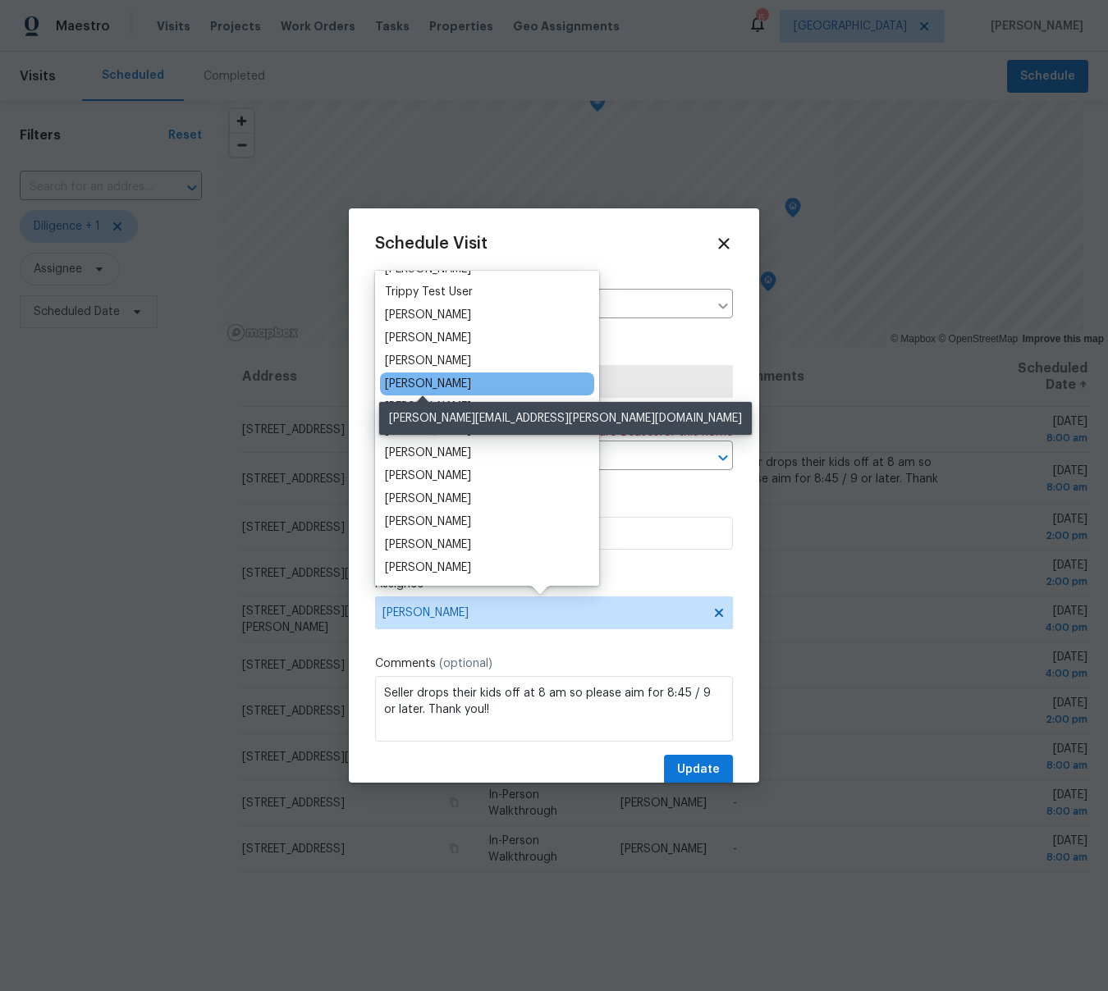
click at [442, 385] on div "[PERSON_NAME]" at bounding box center [428, 384] width 86 height 16
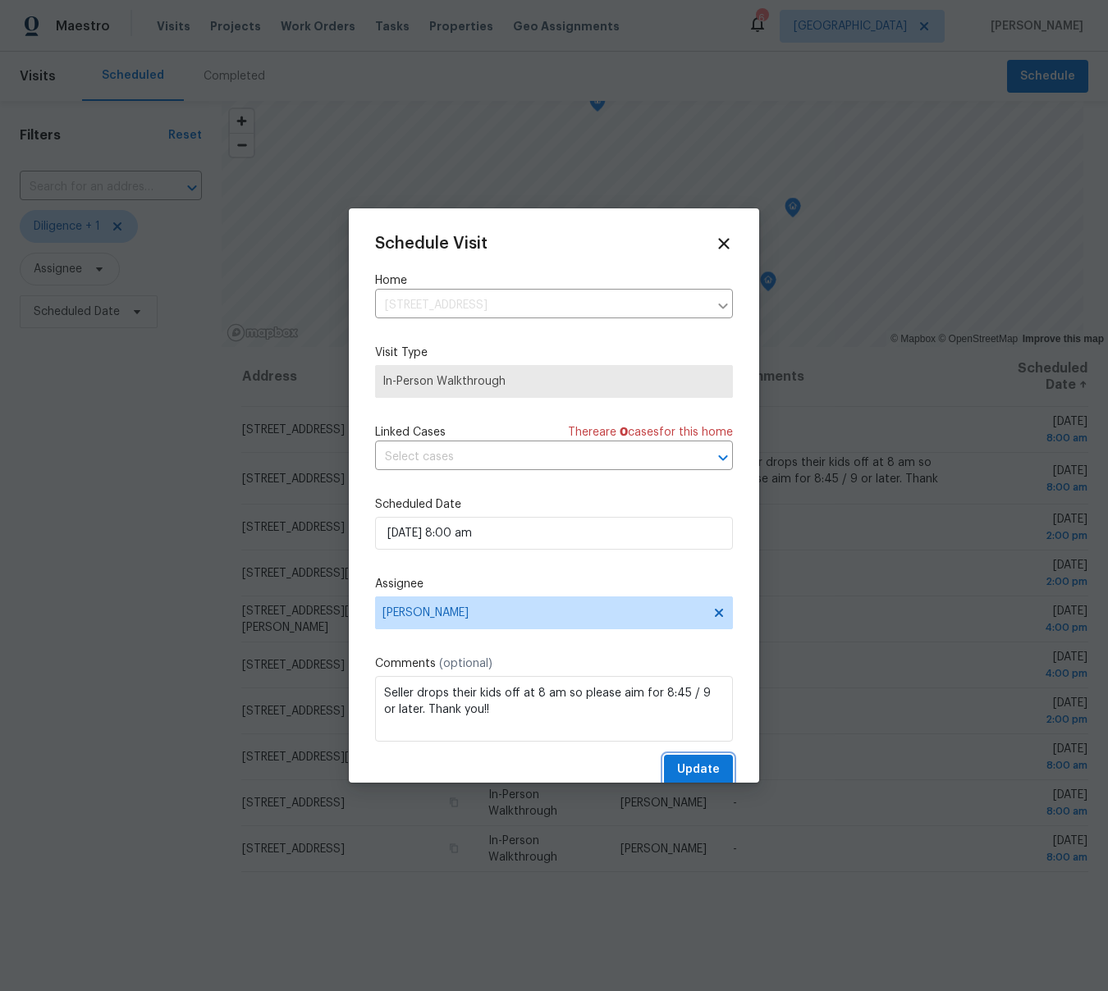
click at [703, 771] on span "Update" at bounding box center [698, 770] width 43 height 21
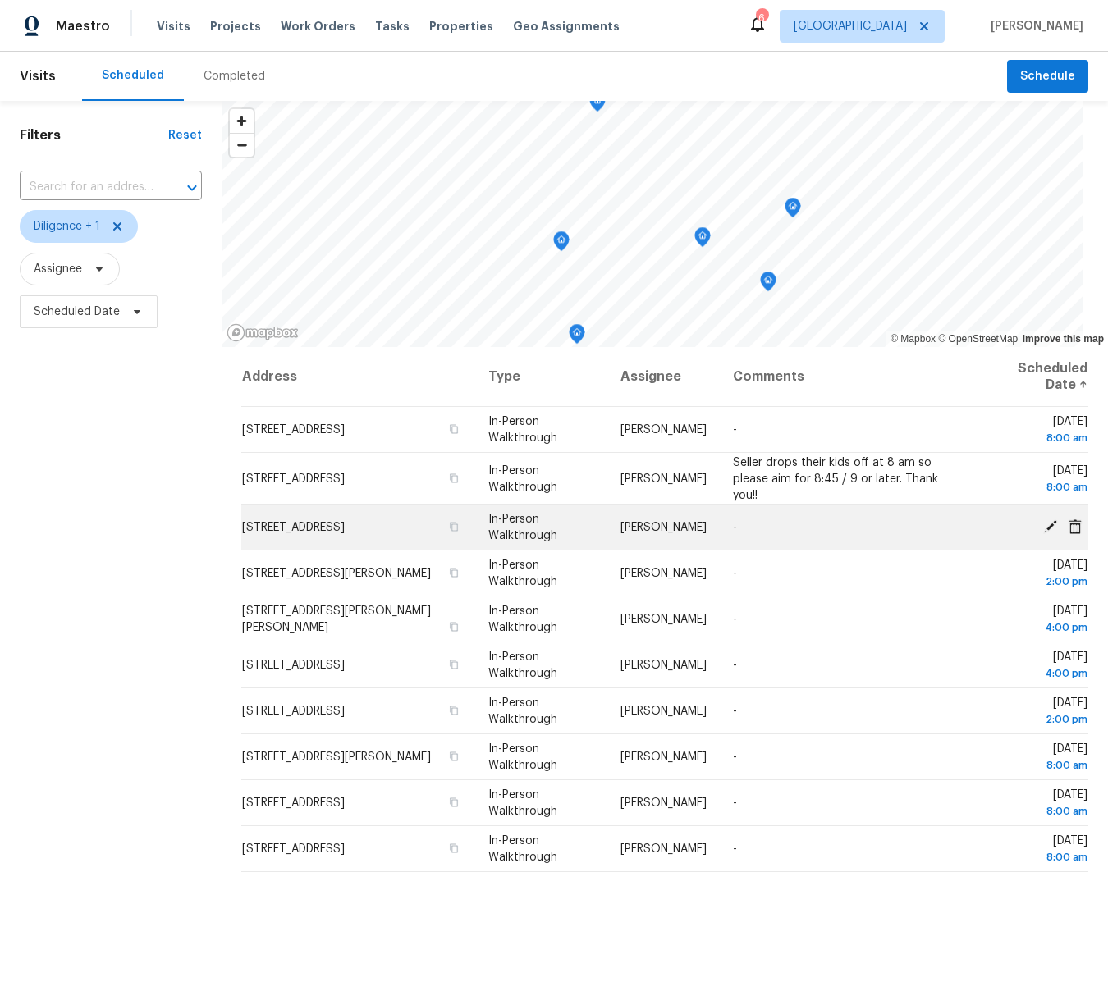
click at [1051, 524] on icon at bounding box center [1050, 526] width 13 height 13
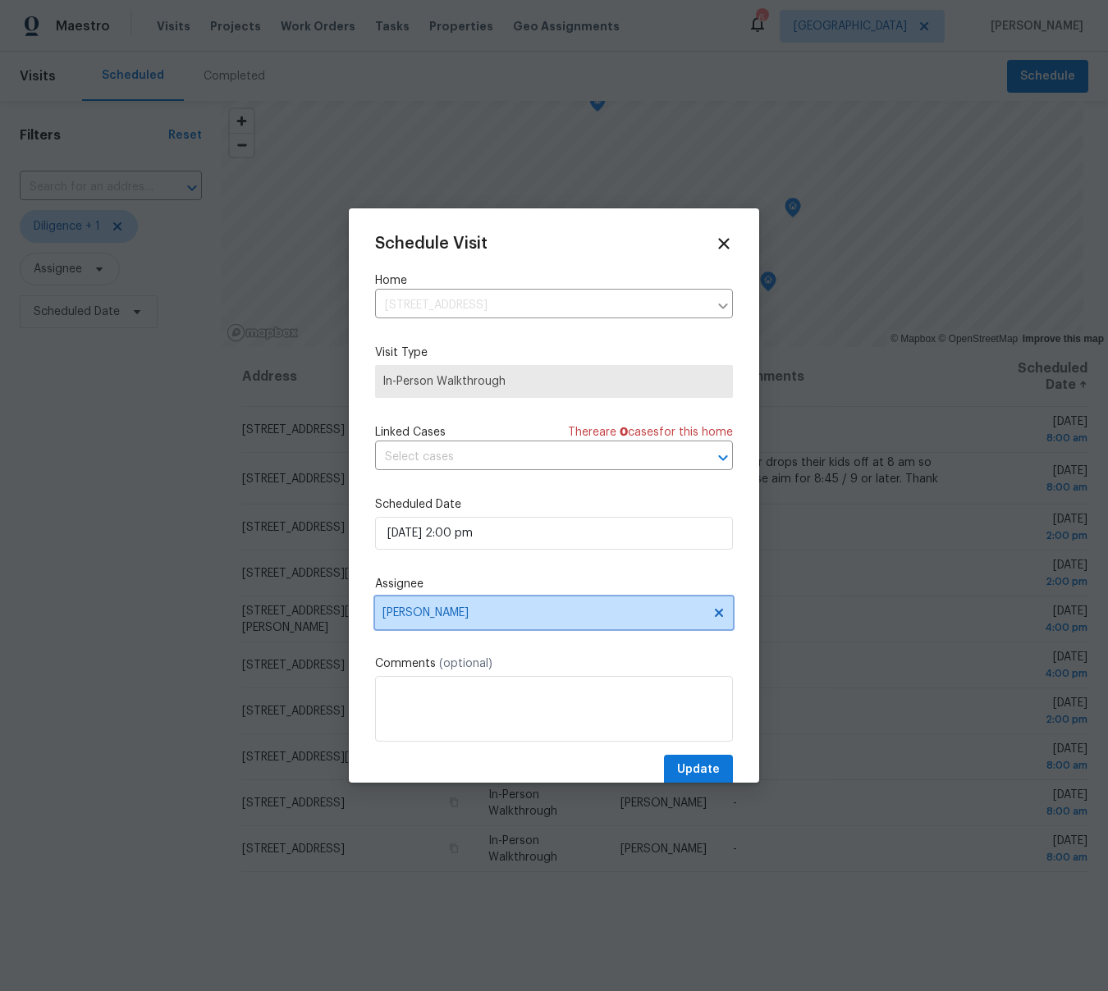
click at [413, 613] on span "[PERSON_NAME]" at bounding box center [543, 613] width 322 height 13
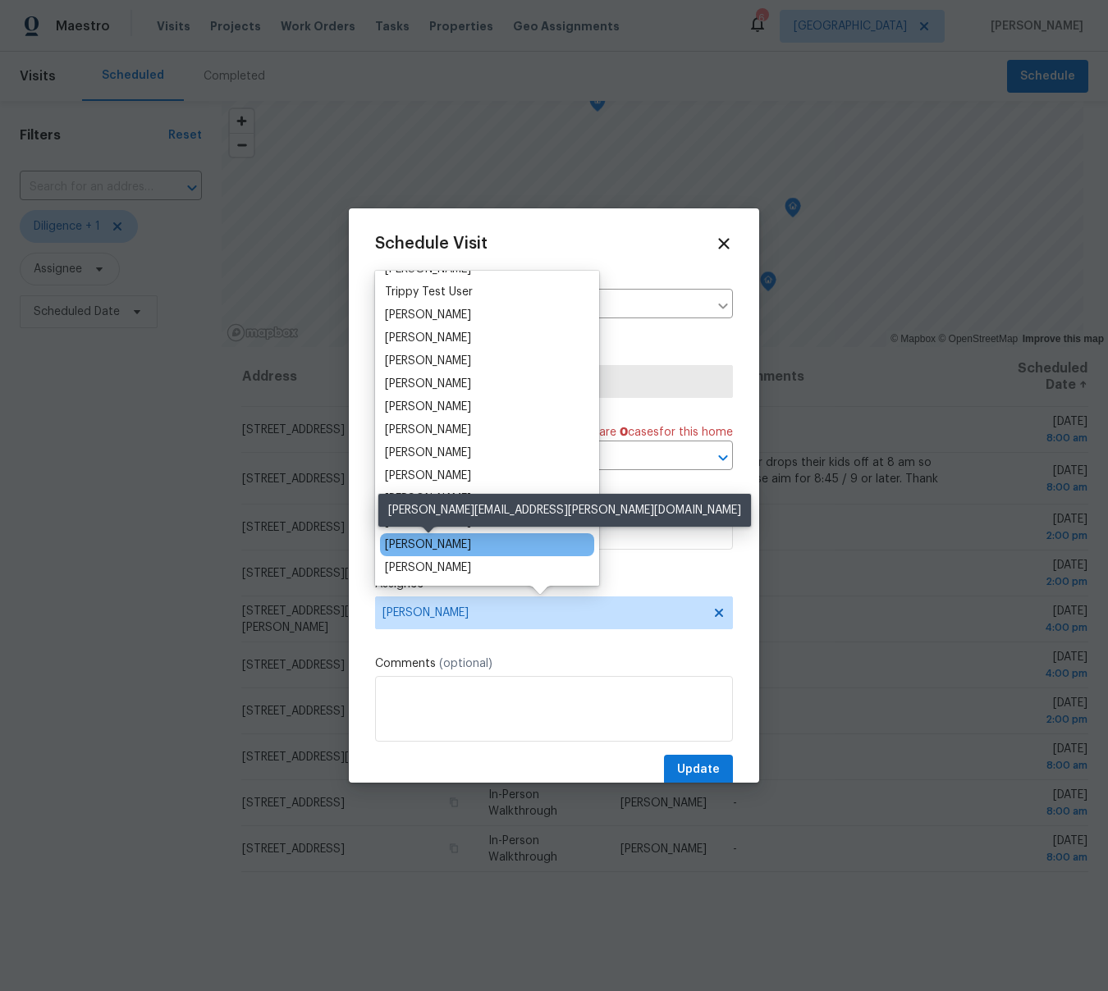
click at [417, 541] on div "[PERSON_NAME]" at bounding box center [428, 545] width 86 height 16
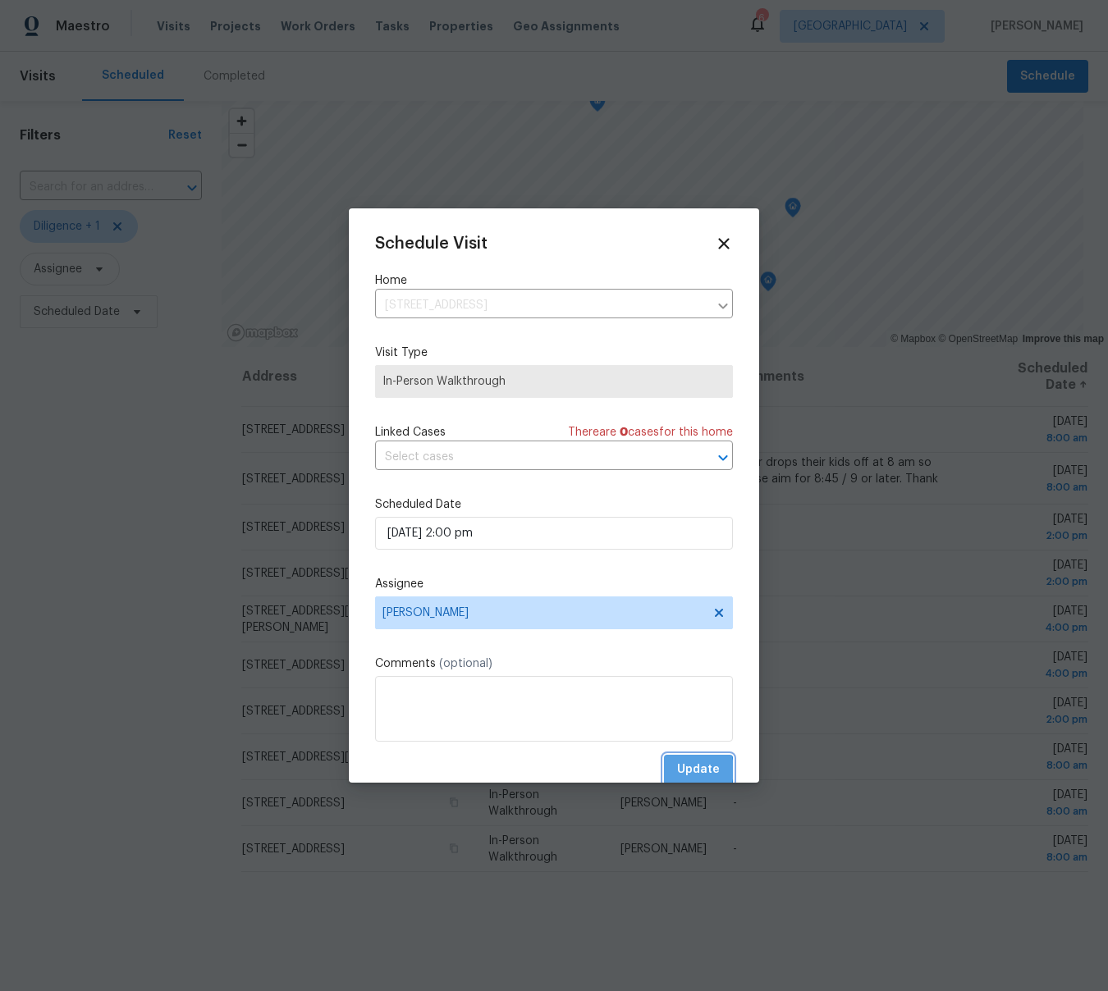
click at [684, 771] on span "Update" at bounding box center [698, 770] width 43 height 21
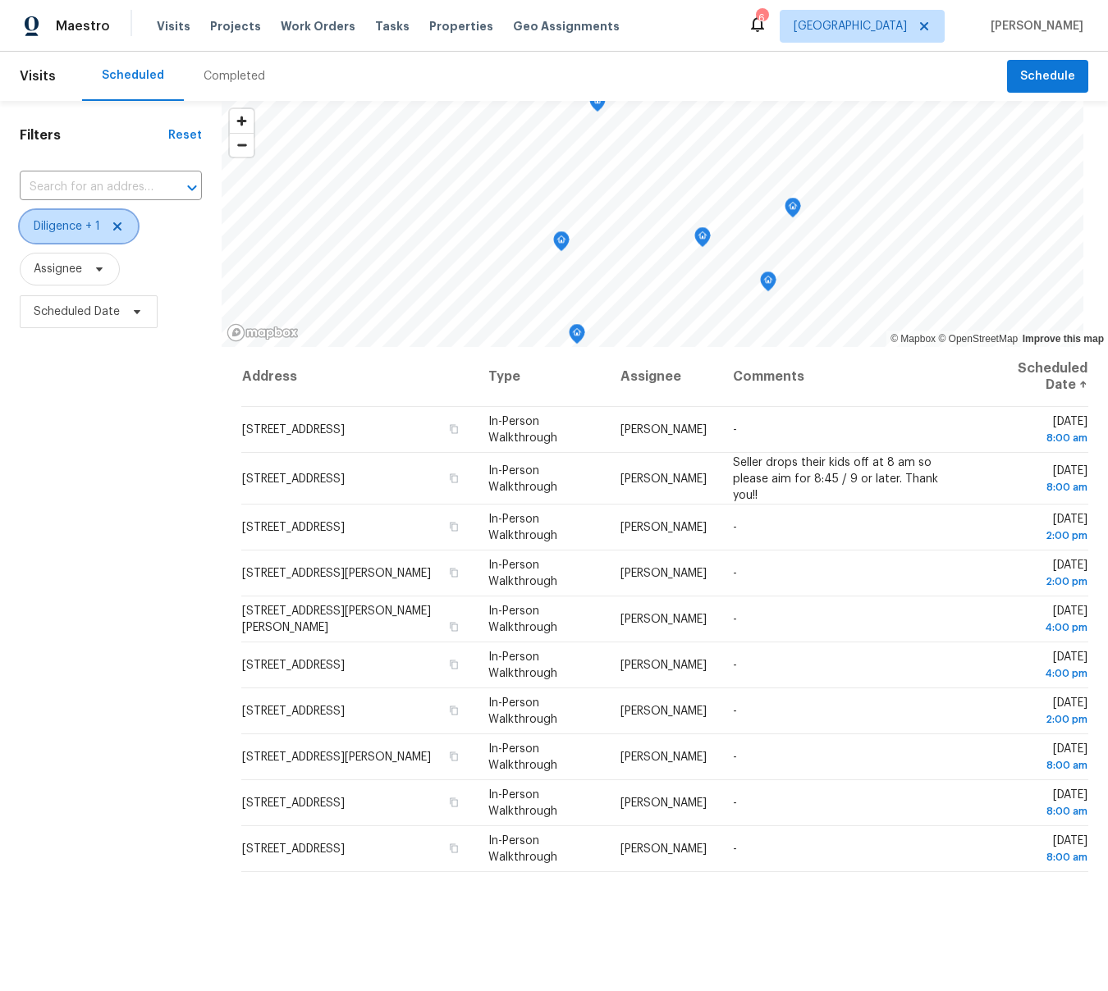
click at [118, 227] on icon at bounding box center [117, 226] width 8 height 8
